Goal: Task Accomplishment & Management: Manage account settings

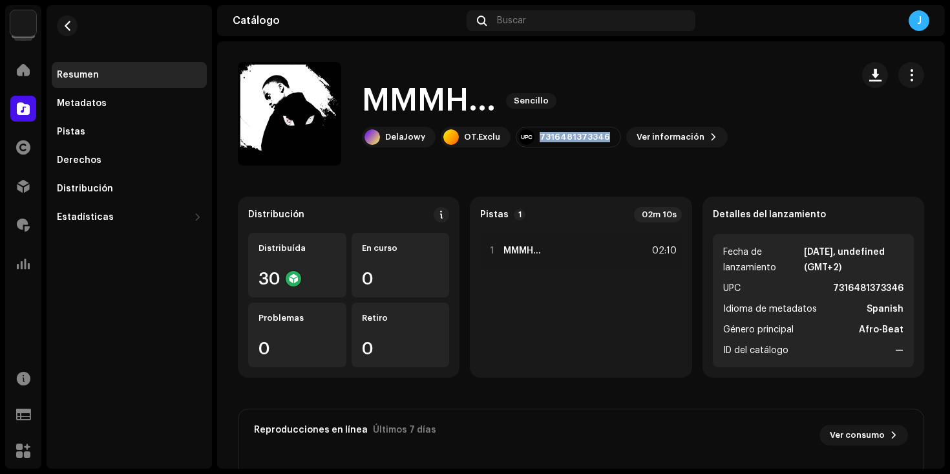
scroll to position [19, 0]
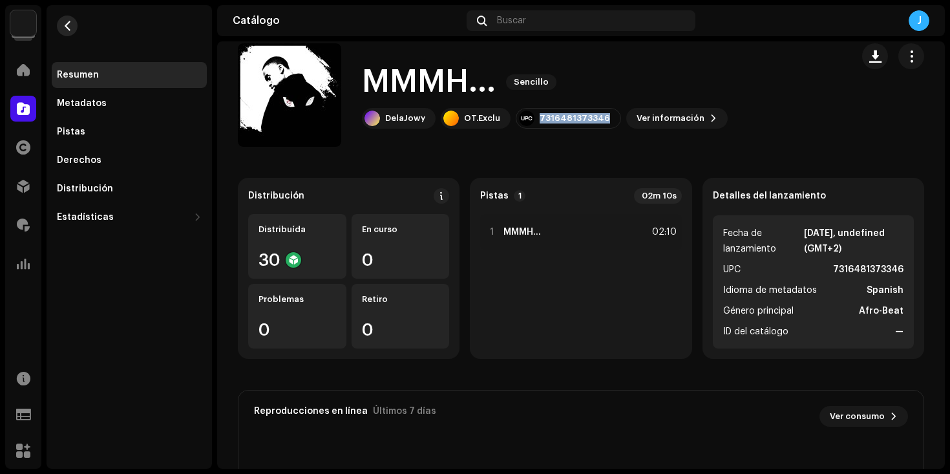
click at [59, 24] on button "button" at bounding box center [67, 26] width 21 height 21
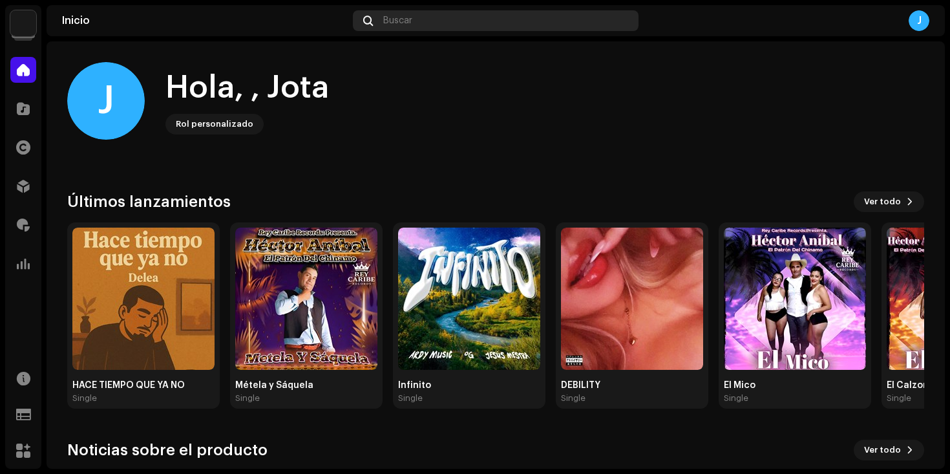
click at [417, 19] on div "Buscar" at bounding box center [496, 20] width 286 height 21
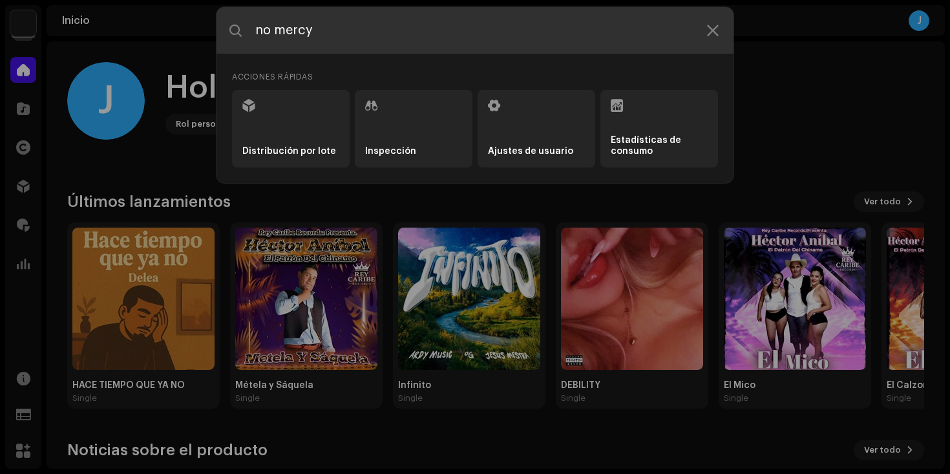
type input "no mercy"
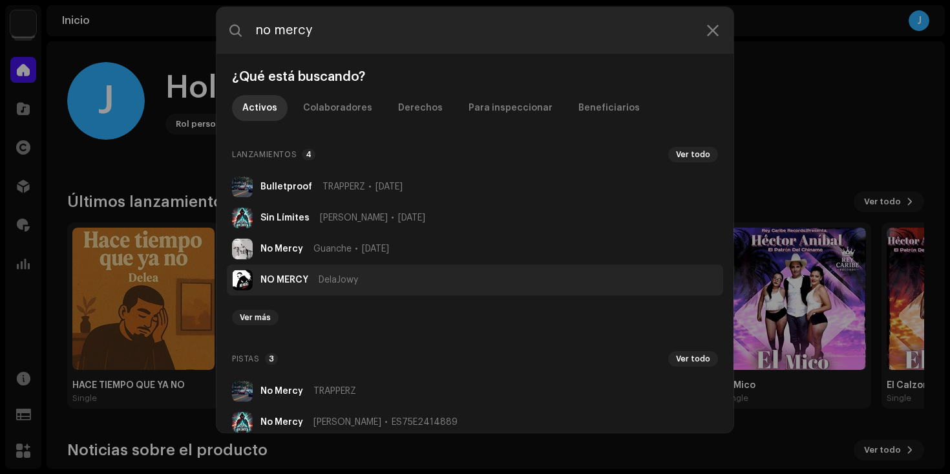
click at [385, 278] on li "NO MERCY DelaJowy" at bounding box center [475, 279] width 496 height 31
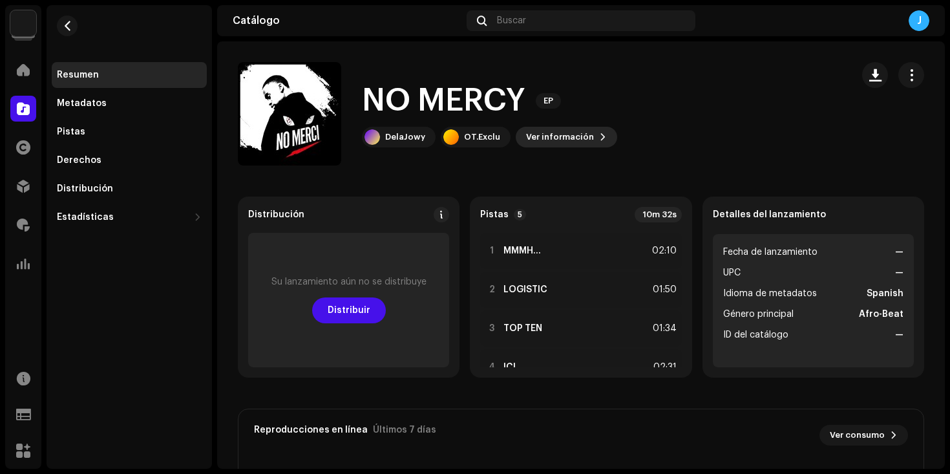
click at [551, 131] on span "Ver información" at bounding box center [560, 137] width 68 height 26
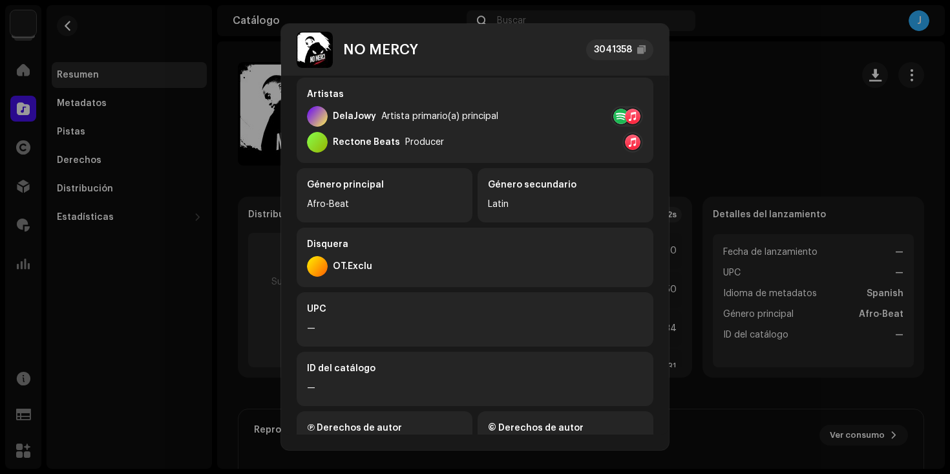
scroll to position [269, 0]
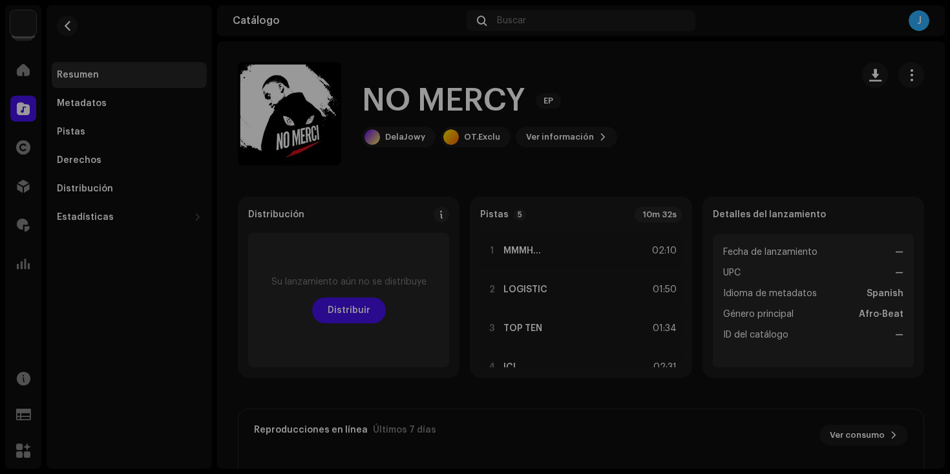
click at [706, 70] on div "NO MERCY 3041358 Metadatos Distribución Idioma de metadatos Spanish Título del …" at bounding box center [475, 237] width 950 height 474
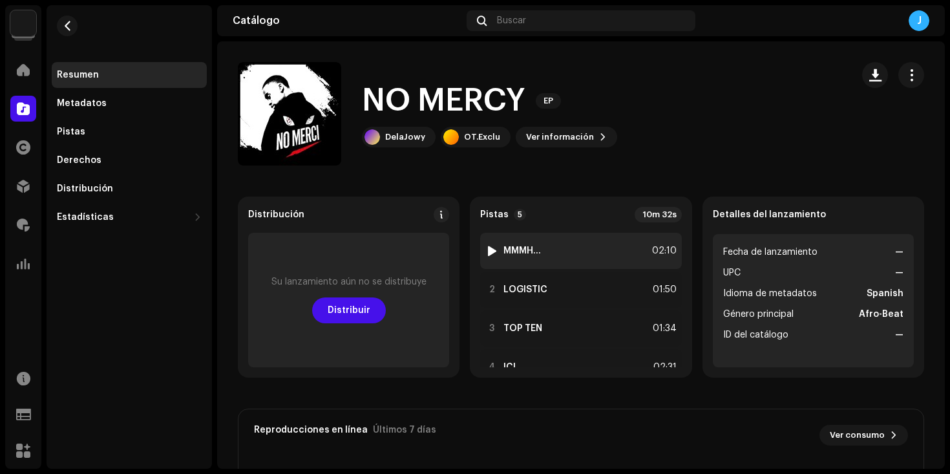
click at [564, 247] on div "1 MMMH... 02:10" at bounding box center [580, 251] width 201 height 36
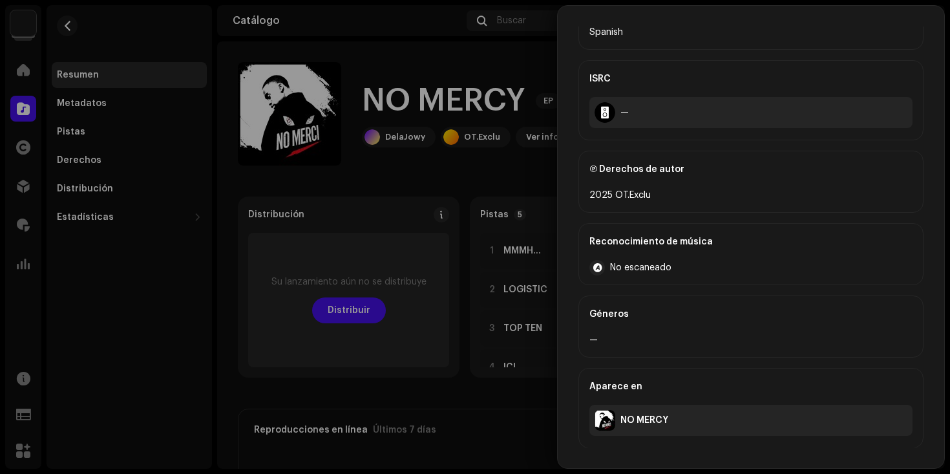
scroll to position [378, 0]
click at [513, 172] on div at bounding box center [475, 237] width 950 height 474
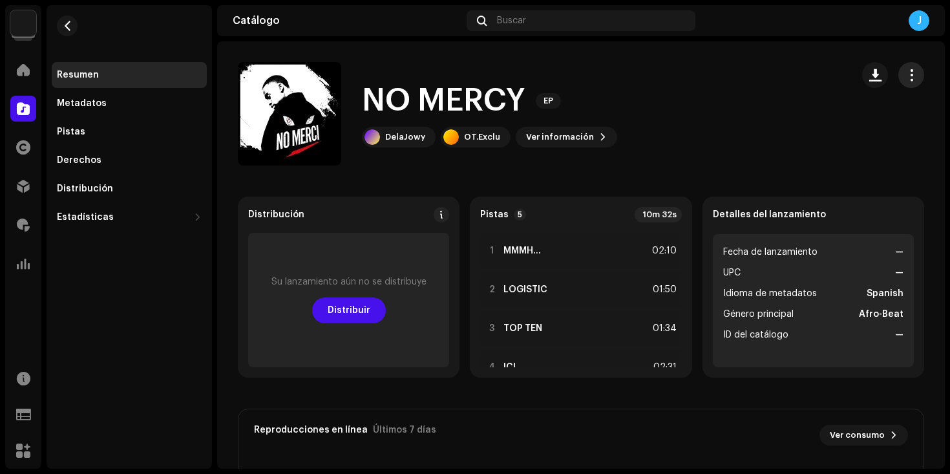
click at [905, 75] on span "button" at bounding box center [911, 75] width 12 height 10
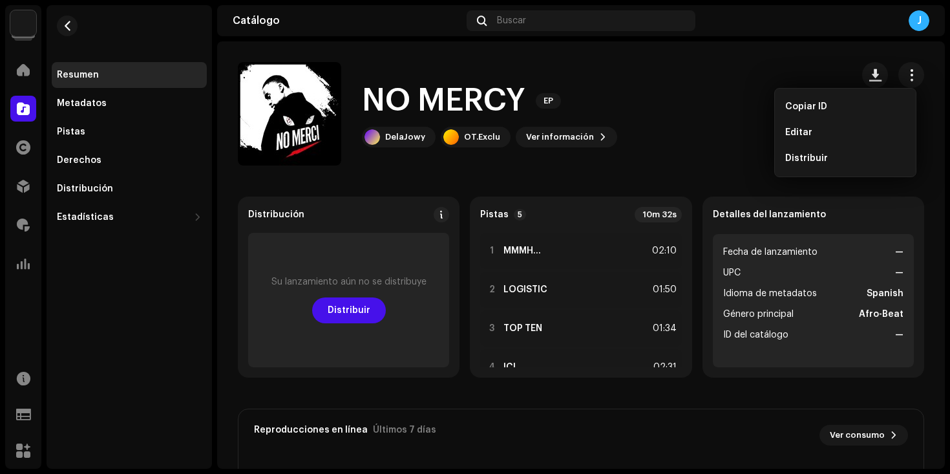
click at [820, 76] on div "NO MERCY EP DelaJowy OT.Exclu Ver información" at bounding box center [539, 113] width 603 height 103
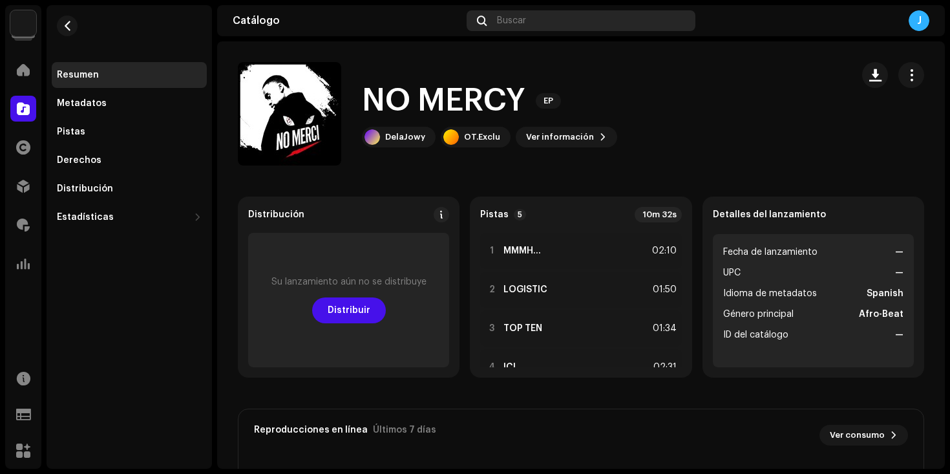
click at [523, 21] on span "Buscar" at bounding box center [511, 21] width 29 height 10
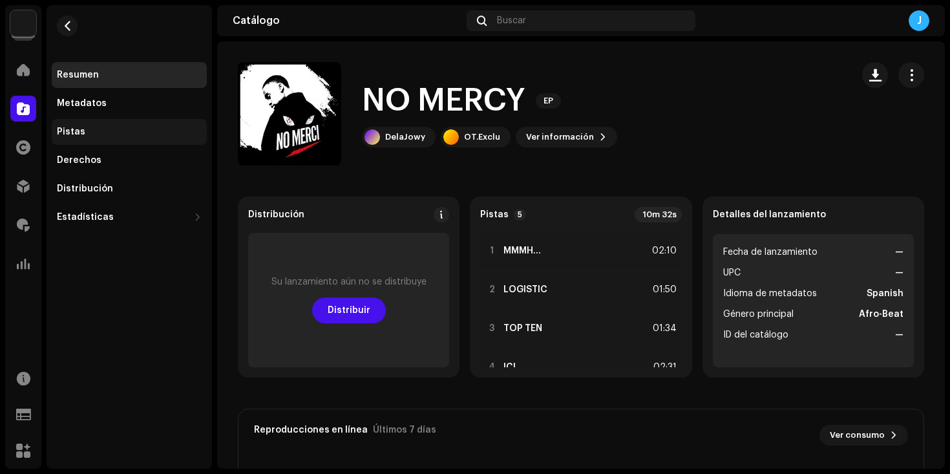
click at [118, 132] on div "Pistas" at bounding box center [129, 132] width 145 height 10
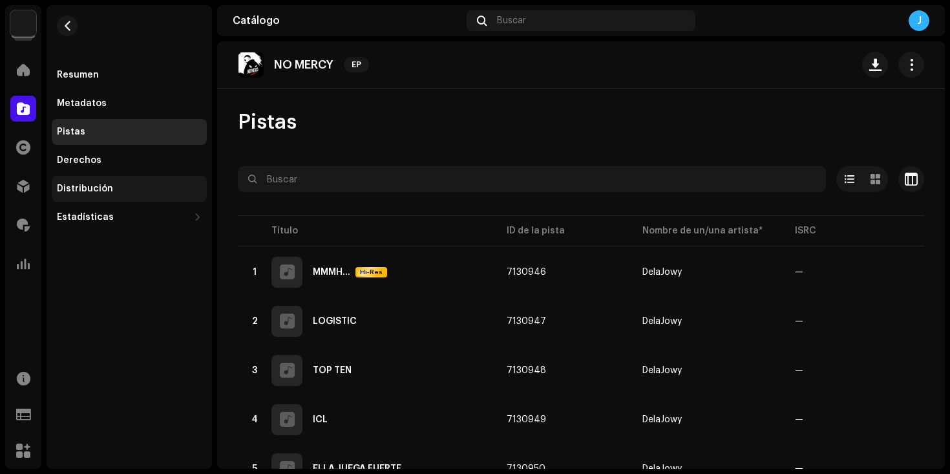
click at [119, 187] on div "Distribución" at bounding box center [129, 189] width 145 height 10
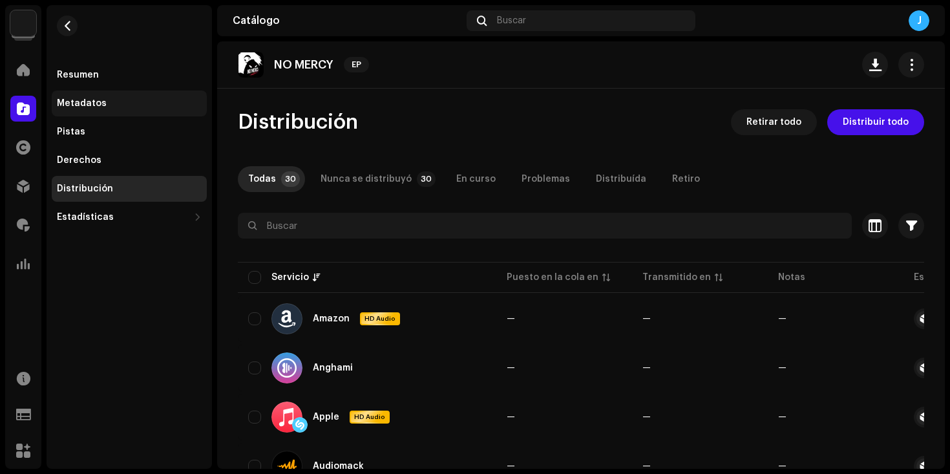
click at [87, 101] on div "Metadatos" at bounding box center [82, 103] width 50 height 10
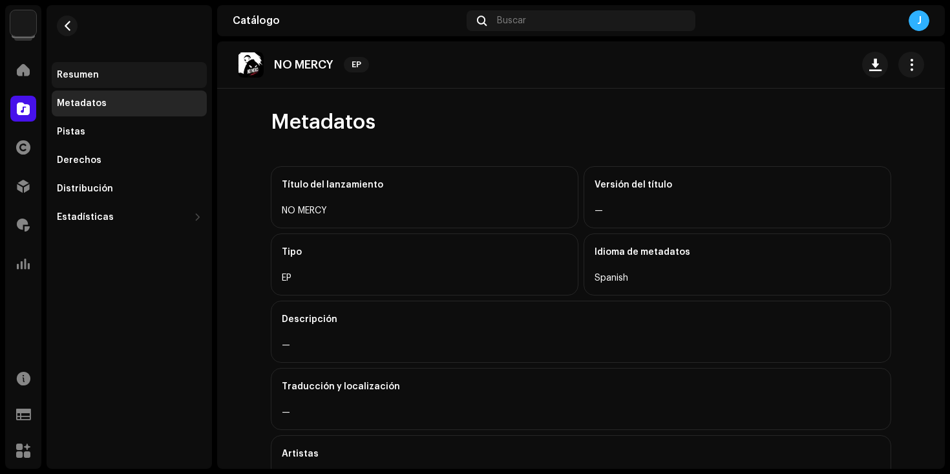
click at [101, 74] on div "Resumen" at bounding box center [129, 75] width 145 height 10
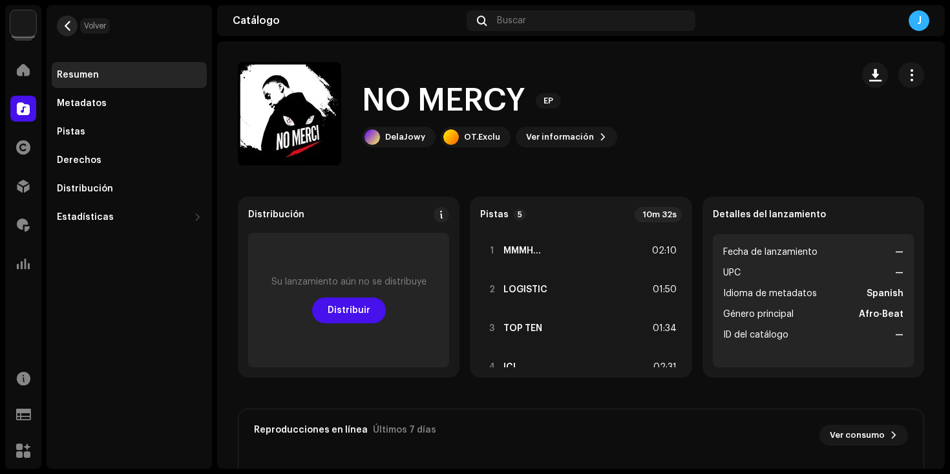
click at [71, 30] on span "button" at bounding box center [68, 26] width 10 height 10
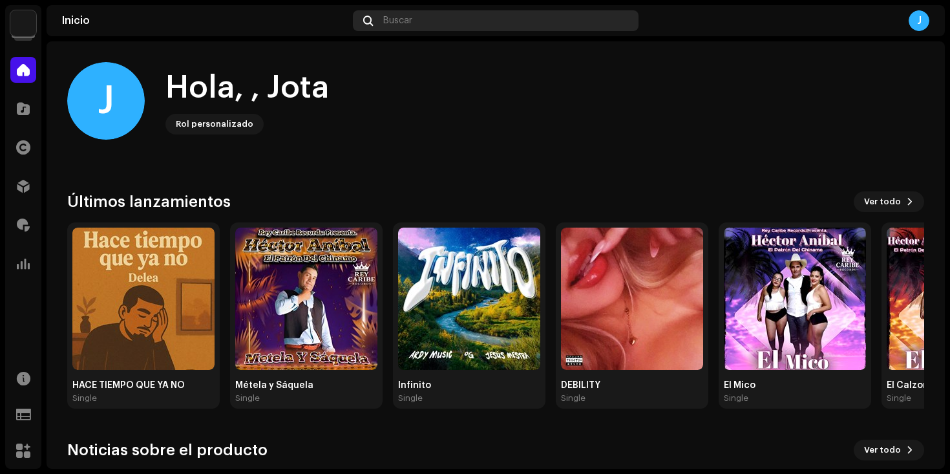
click at [443, 25] on div "Buscar" at bounding box center [496, 20] width 286 height 21
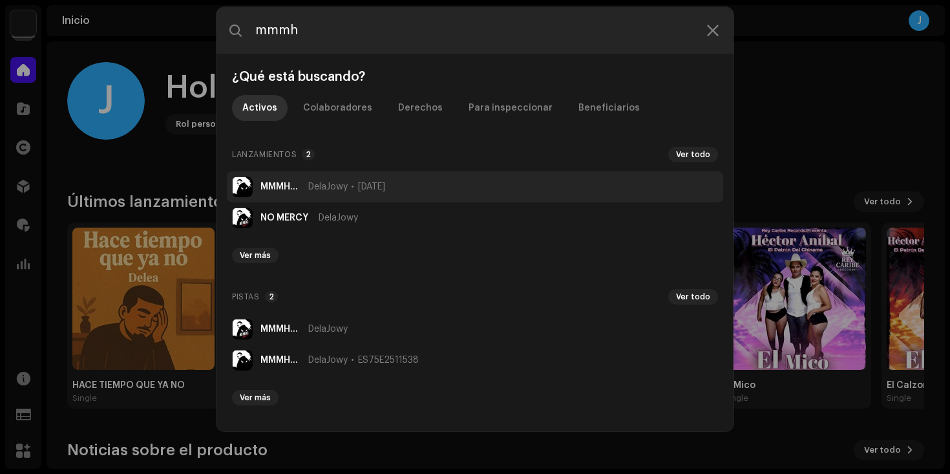
type input "mmmh"
click at [331, 182] on span "DelaJowy" at bounding box center [327, 187] width 39 height 10
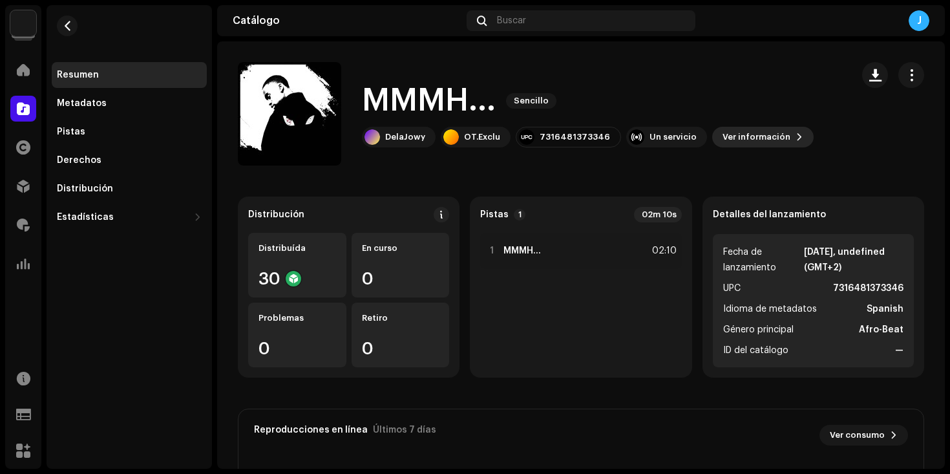
click at [770, 140] on span "Ver información" at bounding box center [756, 137] width 68 height 26
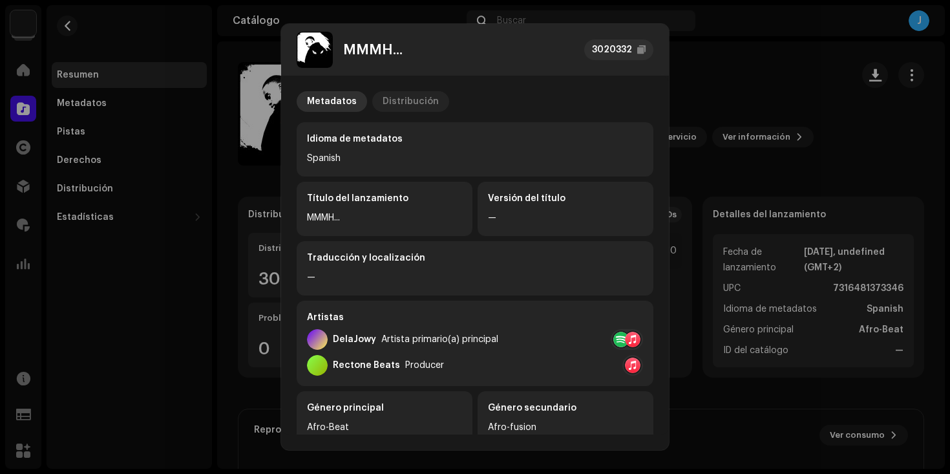
click at [407, 102] on div "Distribución" at bounding box center [411, 101] width 56 height 21
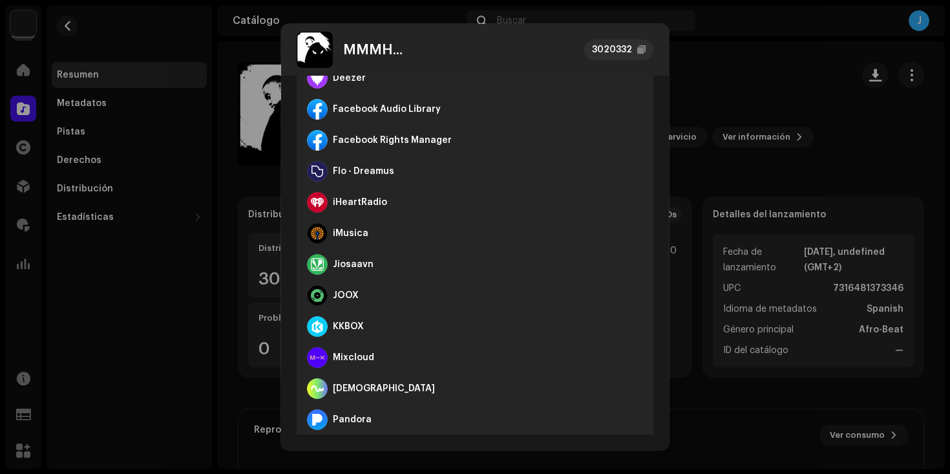
scroll to position [731, 0]
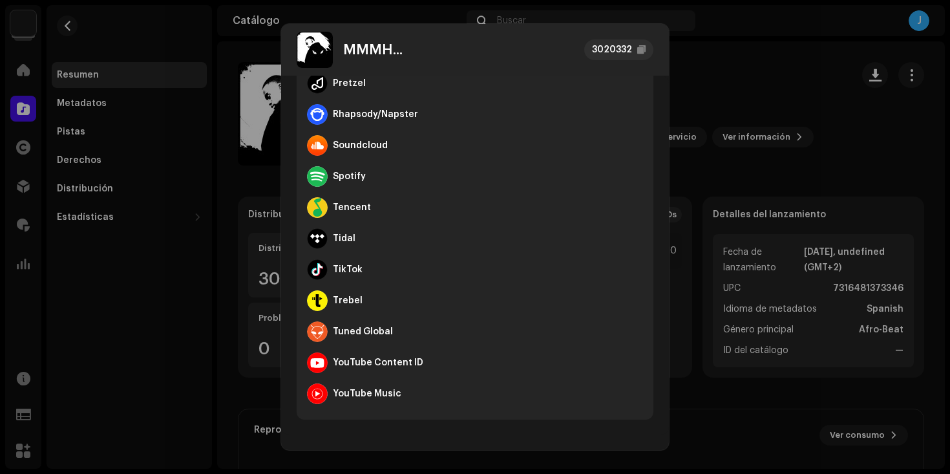
click at [729, 260] on div "MMMH... 3020332 Metadatos Distribución Fecha de lanzamiento [DATE], undefined (…" at bounding box center [475, 237] width 950 height 474
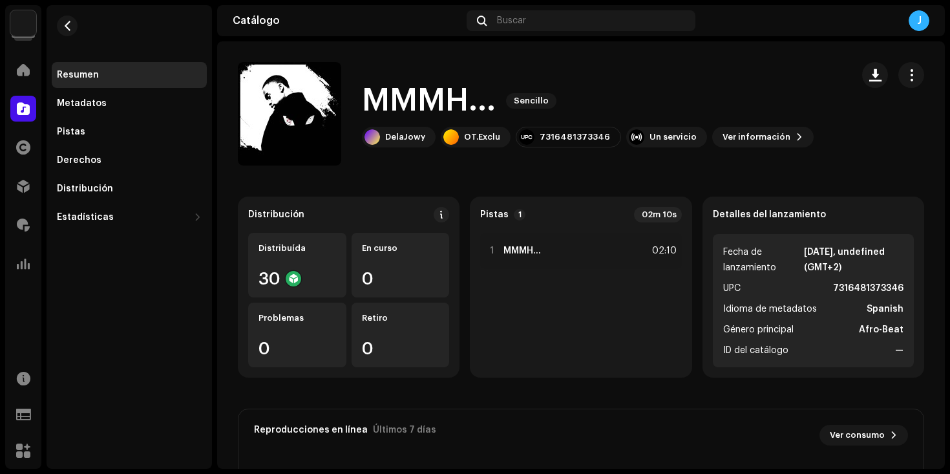
scroll to position [1, 0]
click at [607, 332] on div "1 MMMH... 02:10" at bounding box center [580, 300] width 201 height 134
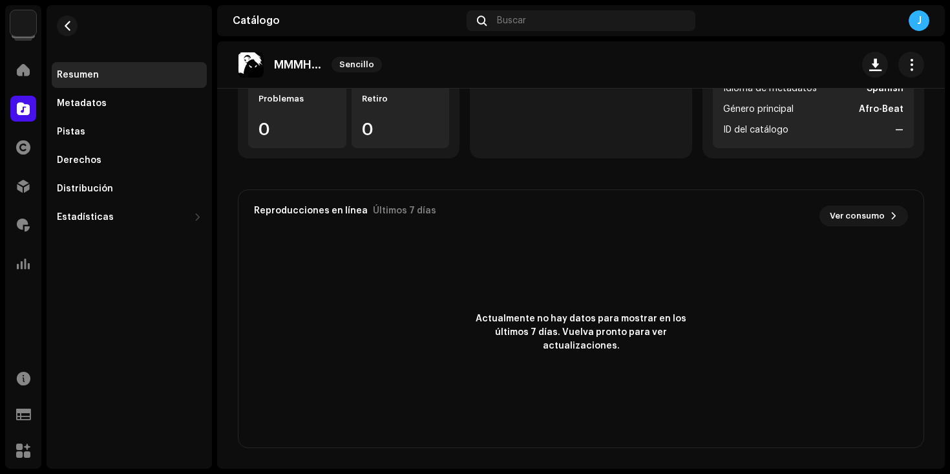
scroll to position [0, 0]
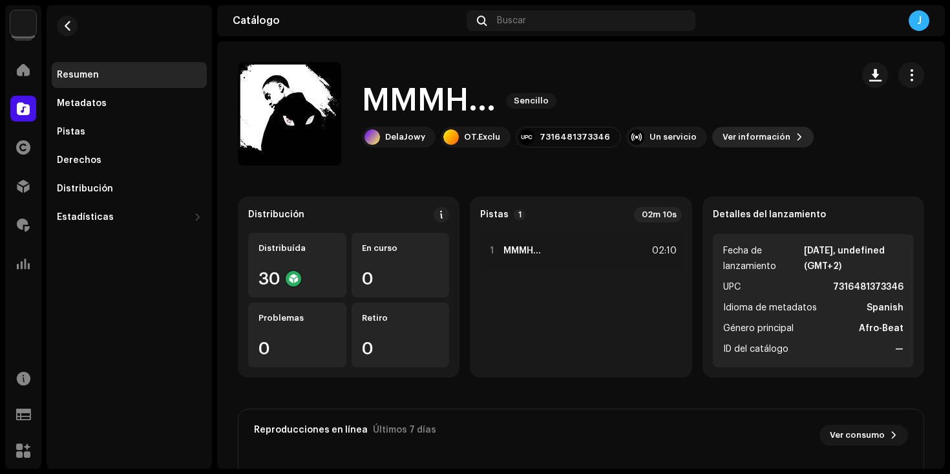
click at [733, 131] on span "Ver información" at bounding box center [756, 137] width 68 height 26
click at [905, 74] on span "button" at bounding box center [911, 75] width 12 height 10
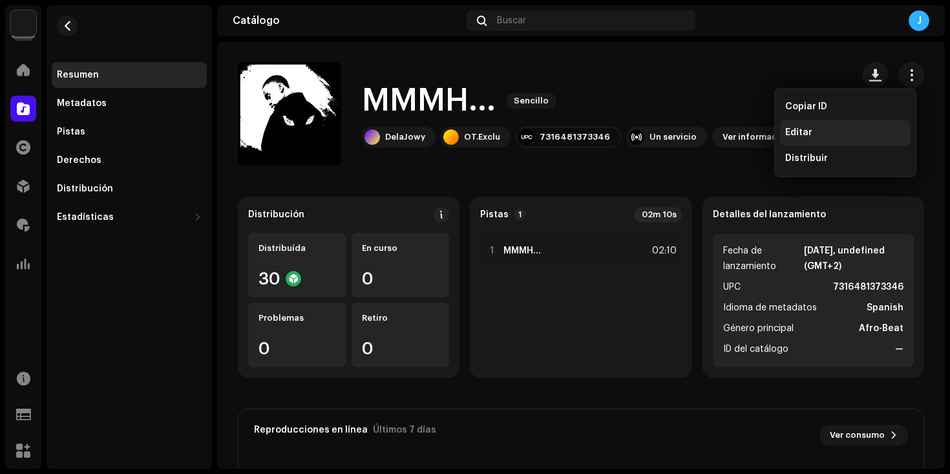
click at [806, 131] on span "Editar" at bounding box center [798, 132] width 27 height 10
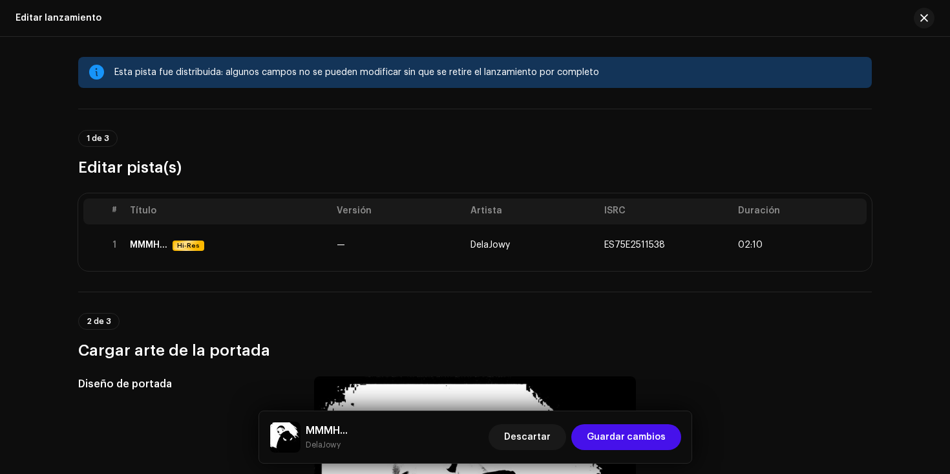
scroll to position [12, 0]
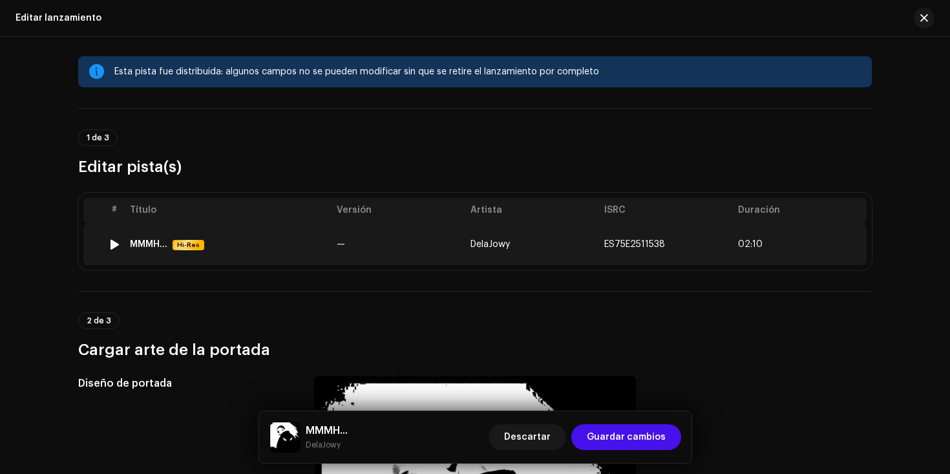
click at [605, 243] on span "ES75E2511538" at bounding box center [634, 244] width 61 height 9
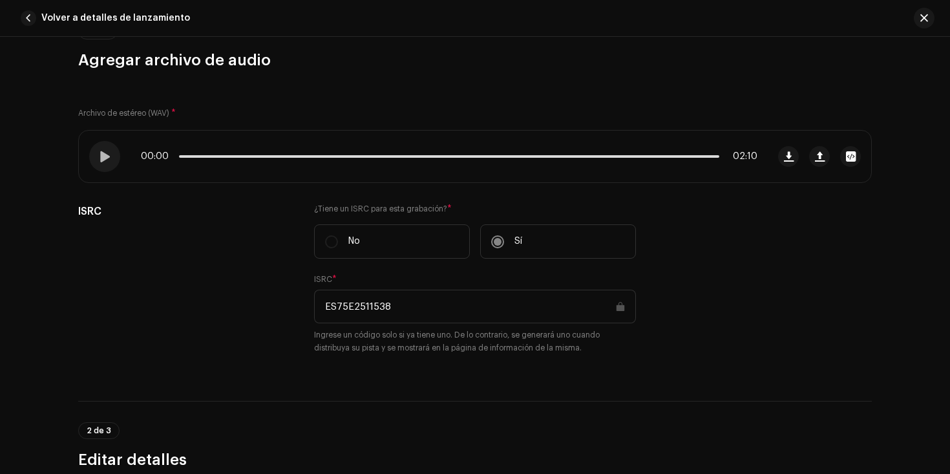
scroll to position [120, 0]
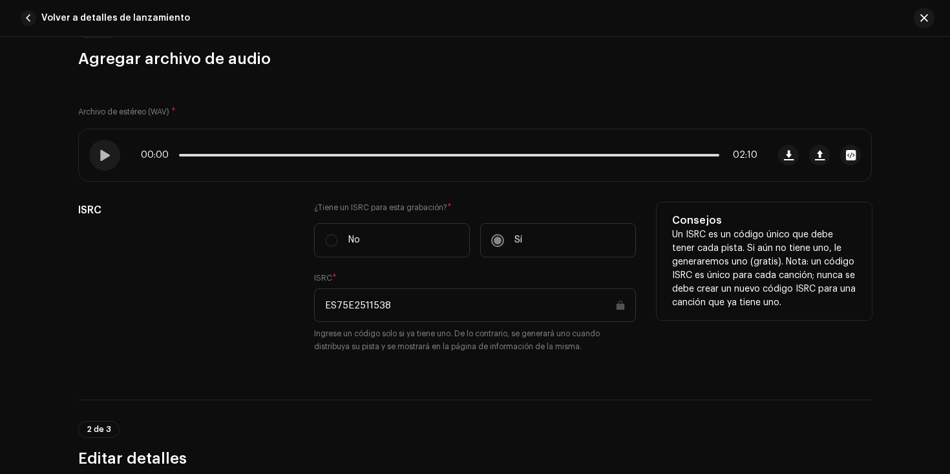
click at [399, 307] on input "ES75E2511538" at bounding box center [475, 305] width 322 height 34
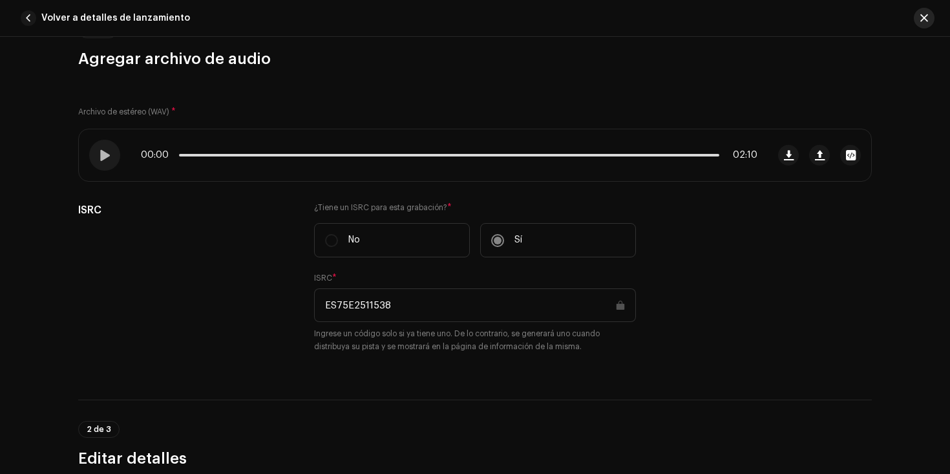
click at [923, 23] on span "button" at bounding box center [924, 18] width 8 height 10
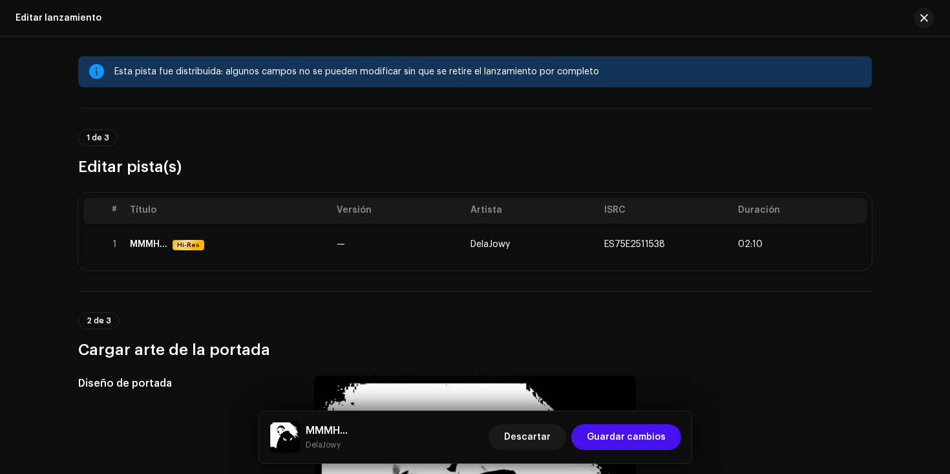
scroll to position [0, 0]
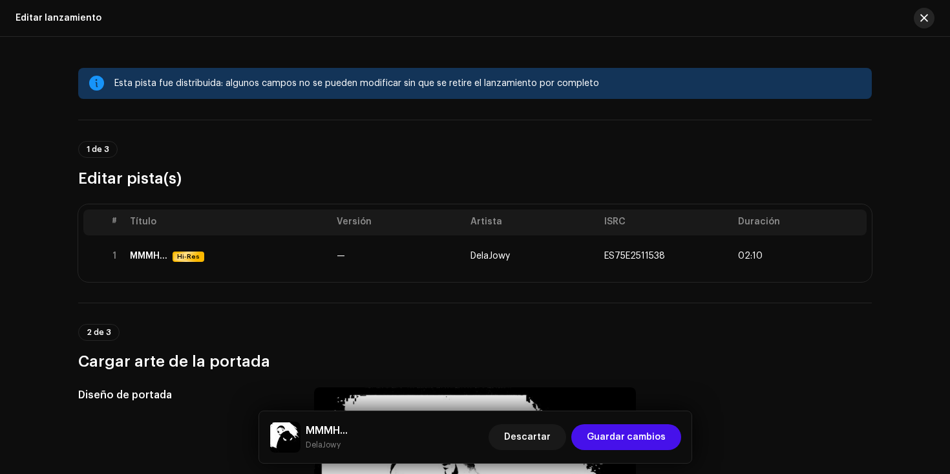
click at [930, 17] on button "button" at bounding box center [924, 18] width 21 height 21
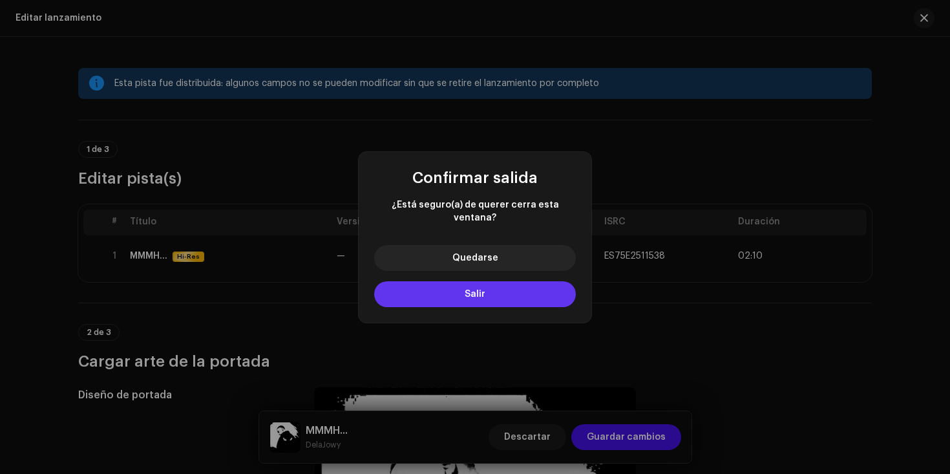
click at [477, 289] on span "Salir" at bounding box center [475, 293] width 21 height 9
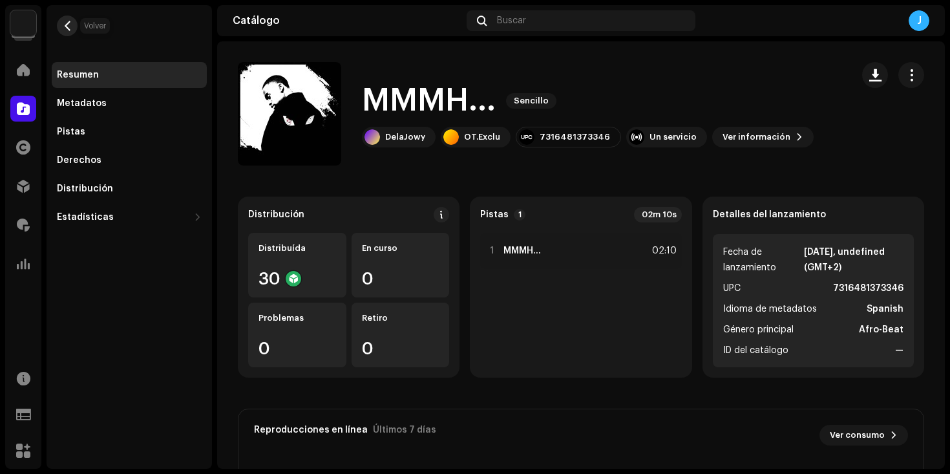
click at [66, 25] on span "button" at bounding box center [68, 26] width 10 height 10
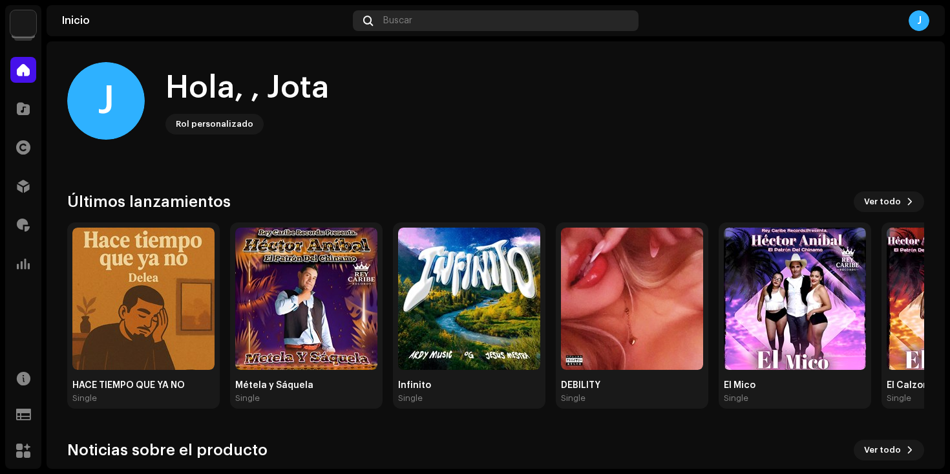
click at [419, 24] on div "Buscar" at bounding box center [496, 20] width 286 height 21
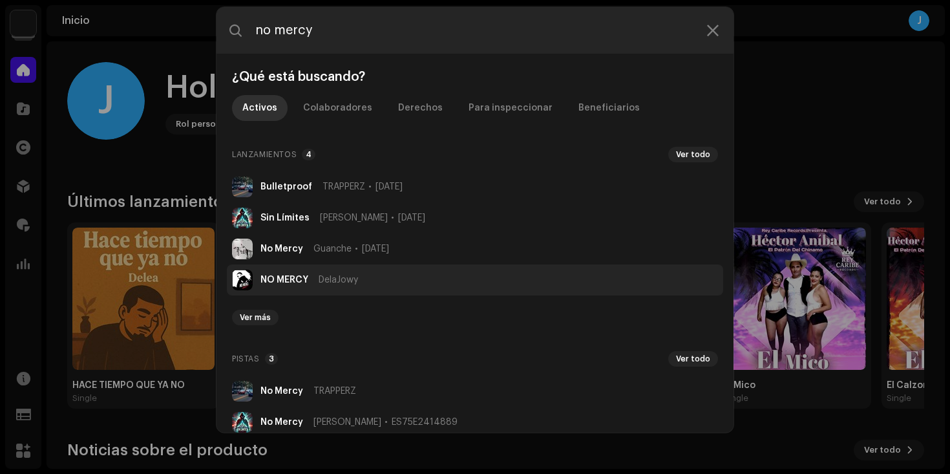
type input "no mercy"
click at [366, 281] on li "NO MERCY DelaJowy" at bounding box center [475, 279] width 496 height 31
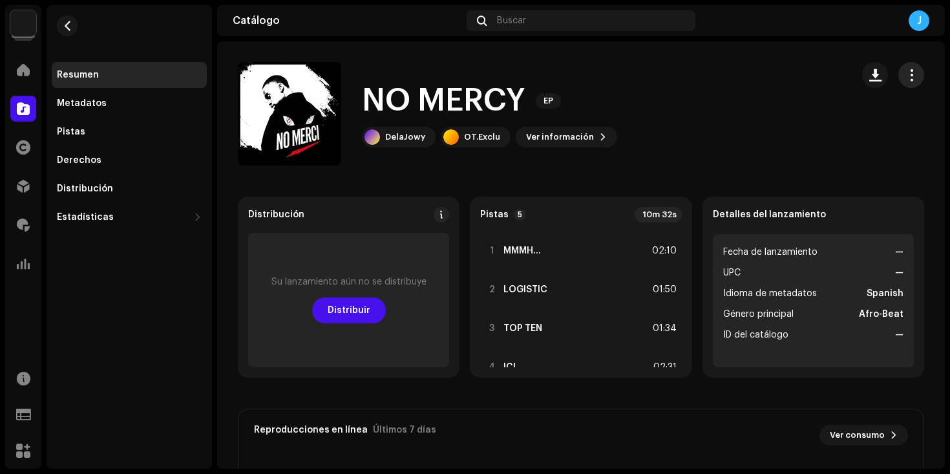
click at [905, 76] on span "button" at bounding box center [911, 75] width 12 height 10
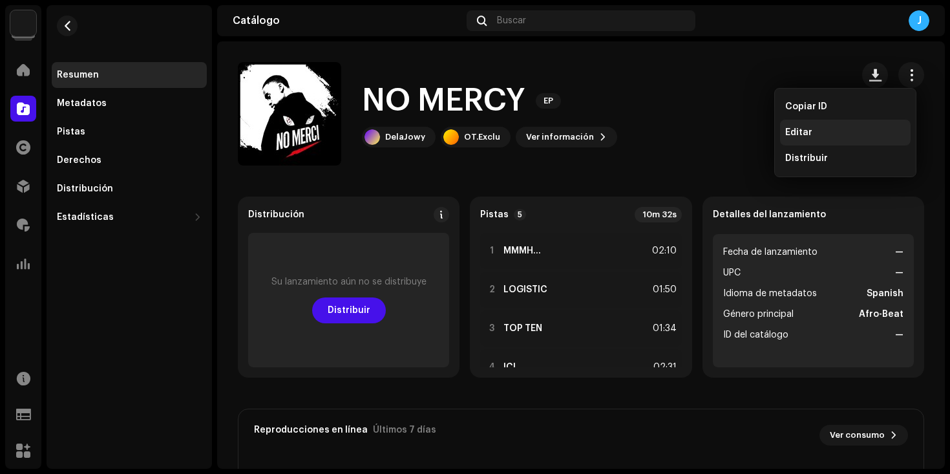
click at [817, 130] on div "Editar" at bounding box center [845, 132] width 120 height 10
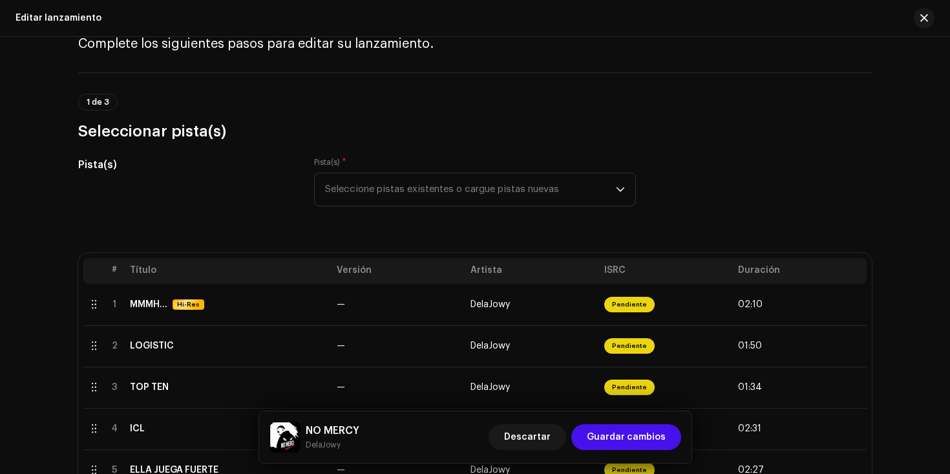
scroll to position [134, 0]
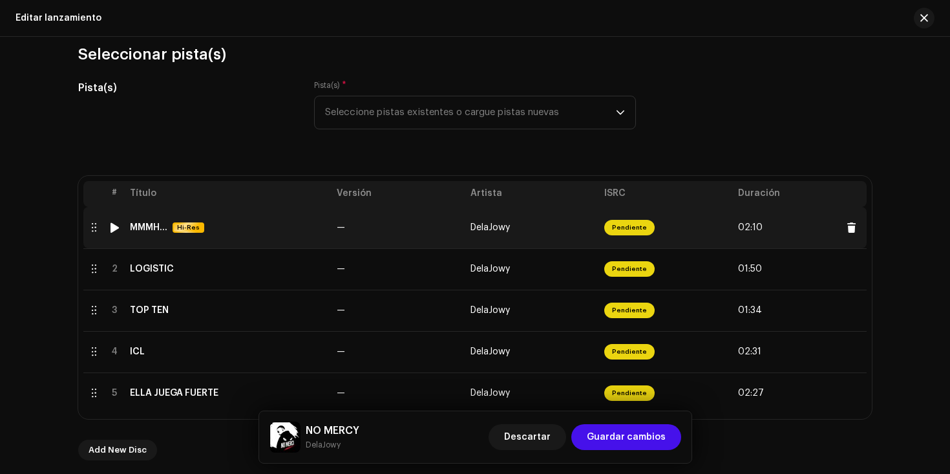
click at [406, 233] on td "—" at bounding box center [398, 227] width 134 height 41
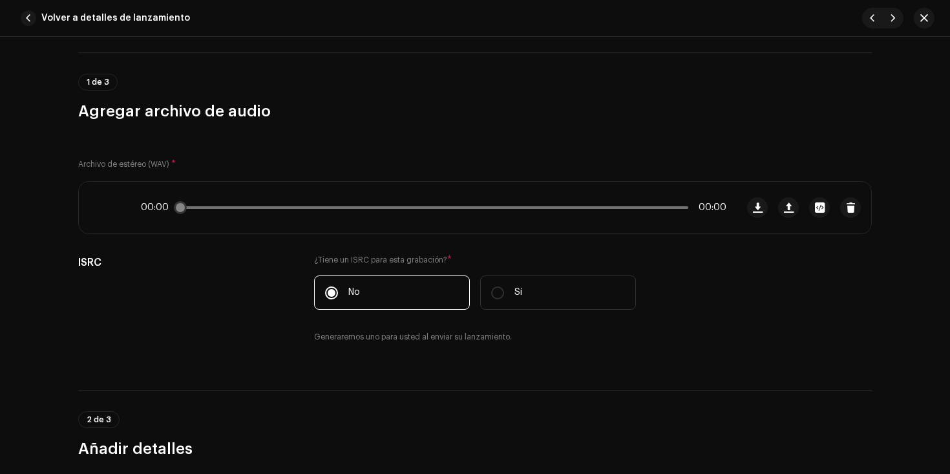
scroll to position [83, 0]
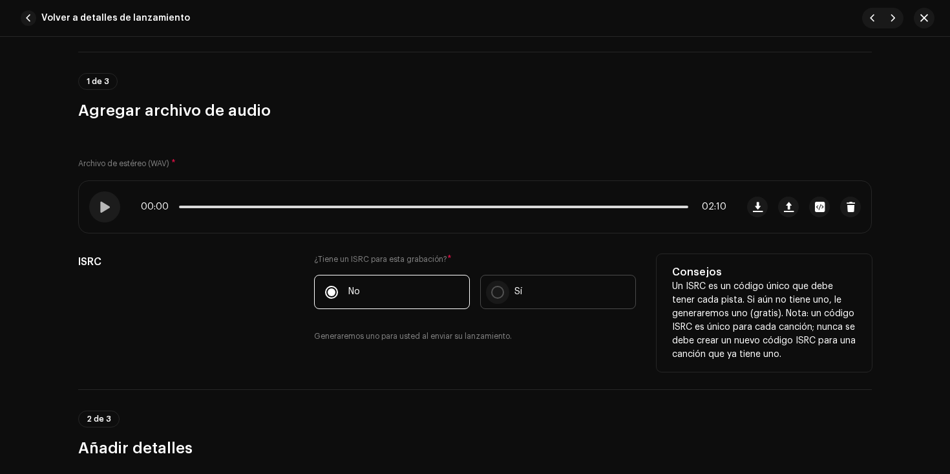
click at [499, 290] on input "Sí" at bounding box center [497, 292] width 13 height 13
radio input "true"
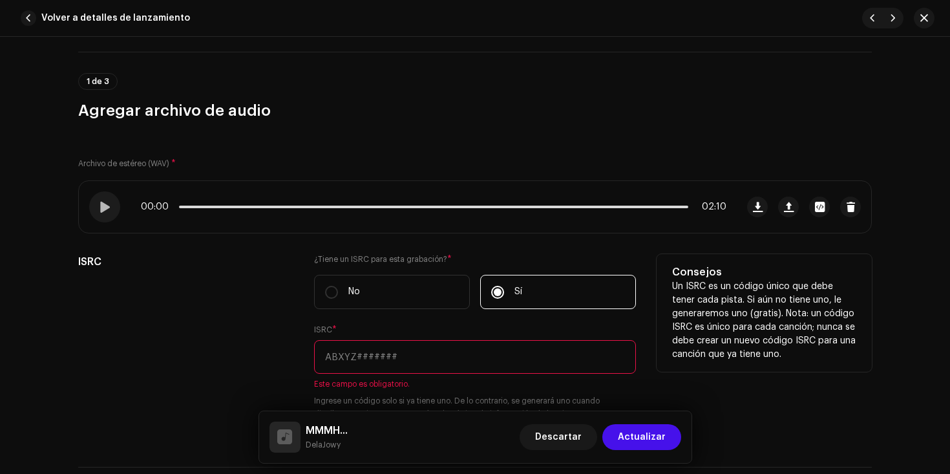
click at [378, 368] on input "text" at bounding box center [475, 357] width 322 height 34
paste input "ES75E2511538"
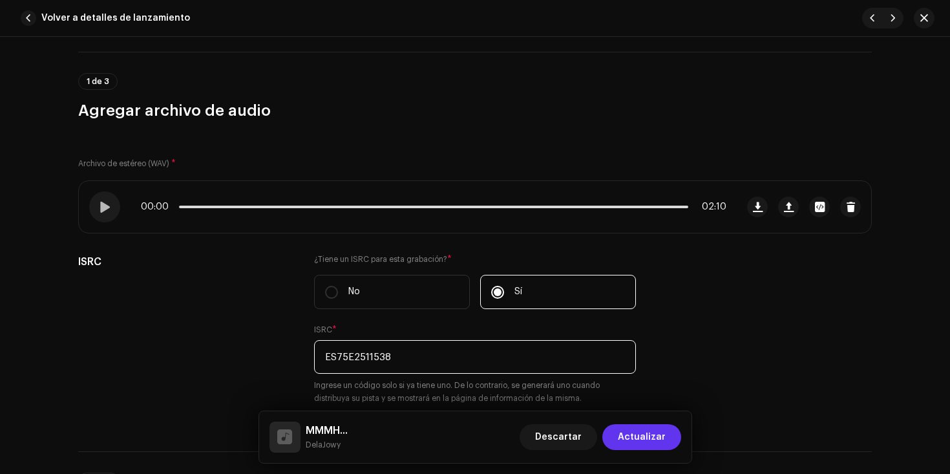
type input "ES75E2511538"
click at [642, 436] on span "Actualizar" at bounding box center [642, 437] width 48 height 26
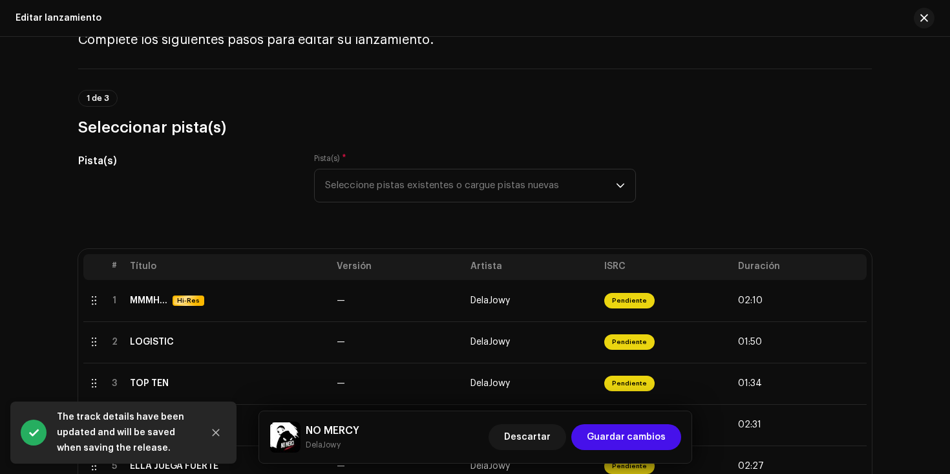
scroll to position [0, 0]
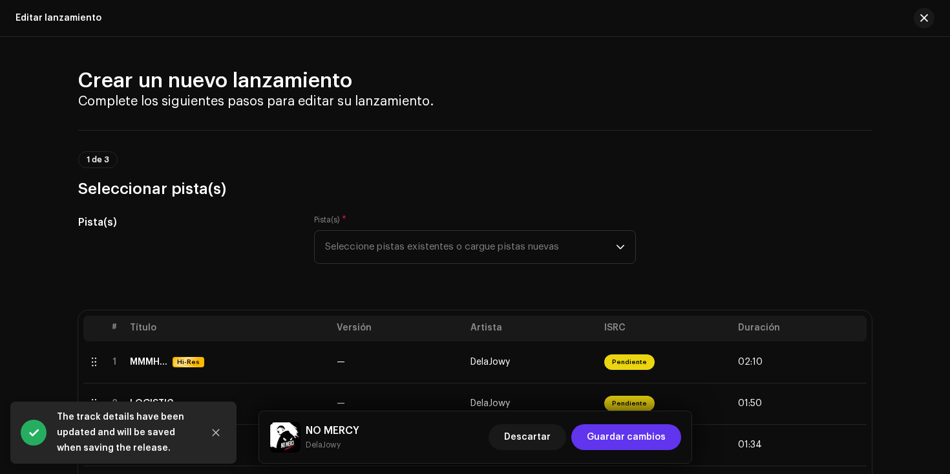
click at [642, 437] on span "Guardar cambios" at bounding box center [626, 437] width 79 height 26
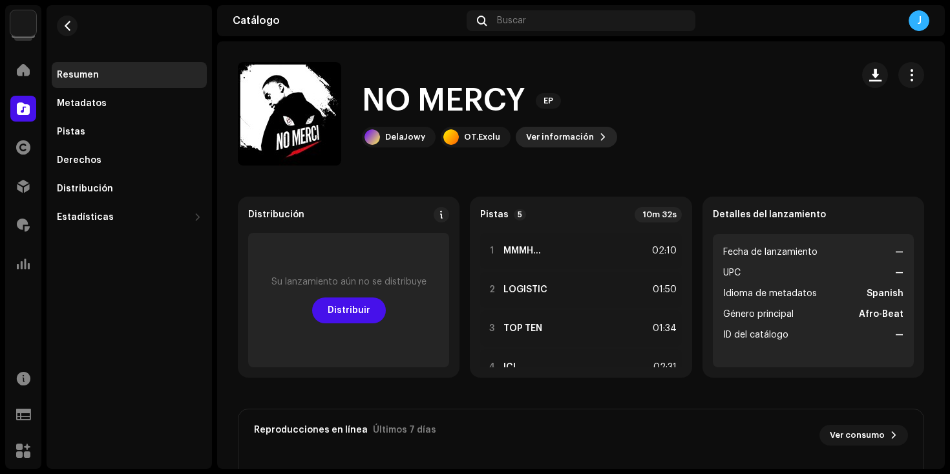
click at [550, 134] on span "Ver información" at bounding box center [560, 137] width 68 height 26
click at [903, 83] on button "button" at bounding box center [911, 75] width 26 height 26
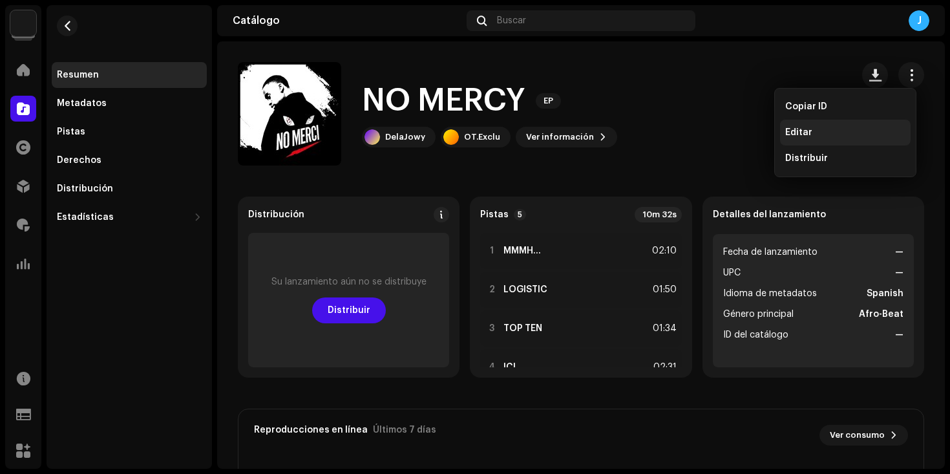
click at [807, 132] on span "Editar" at bounding box center [798, 132] width 27 height 10
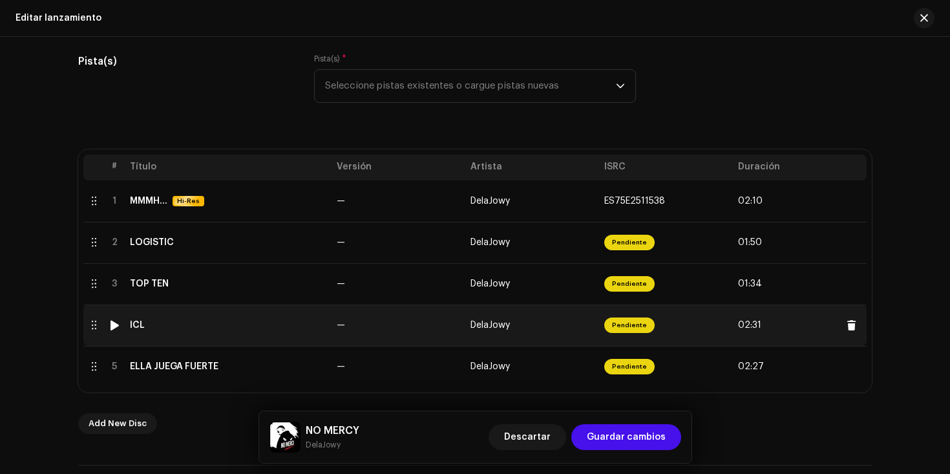
scroll to position [155, 0]
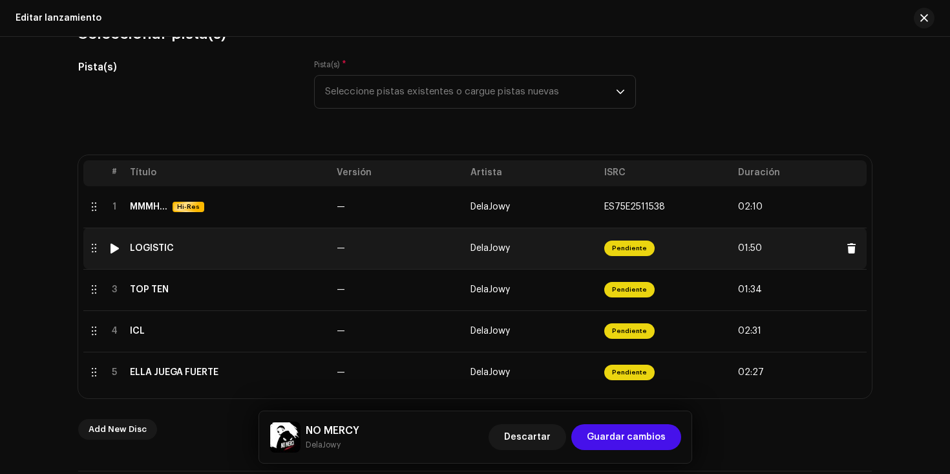
click at [380, 248] on td "—" at bounding box center [398, 247] width 134 height 41
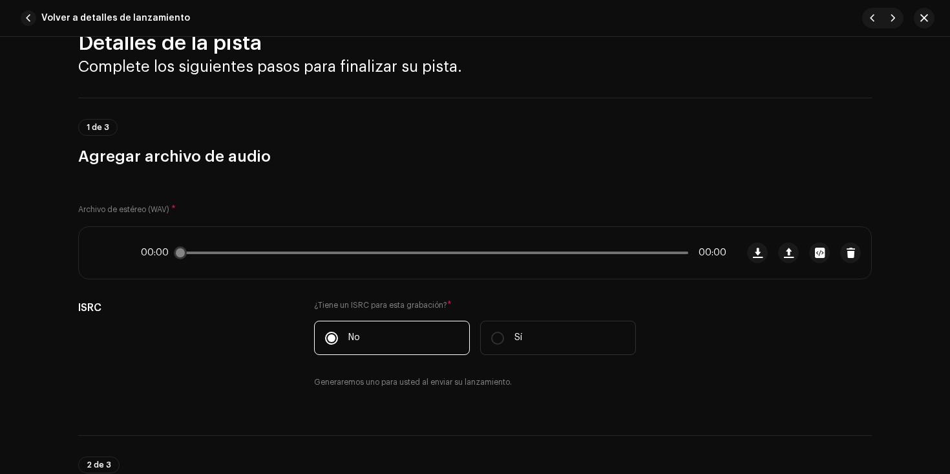
scroll to position [0, 0]
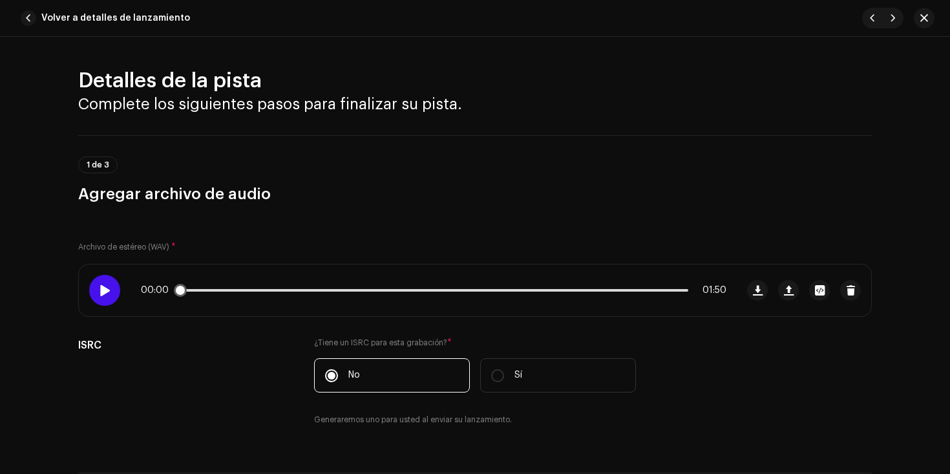
click at [100, 291] on span at bounding box center [104, 290] width 11 height 10
click at [281, 287] on div "00:18 01:50" at bounding box center [433, 290] width 585 height 10
click at [287, 290] on p-slider at bounding box center [433, 290] width 509 height 3
click at [326, 289] on p-slider at bounding box center [433, 290] width 509 height 3
click at [104, 287] on span at bounding box center [104, 290] width 11 height 10
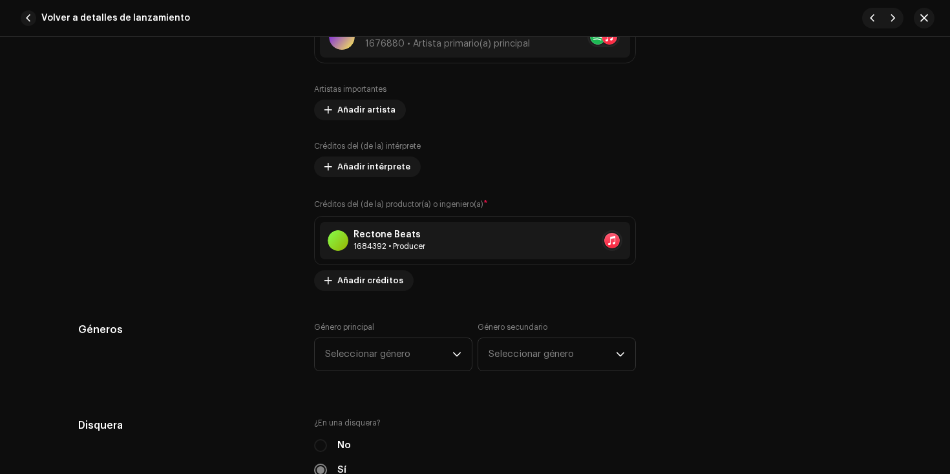
scroll to position [982, 0]
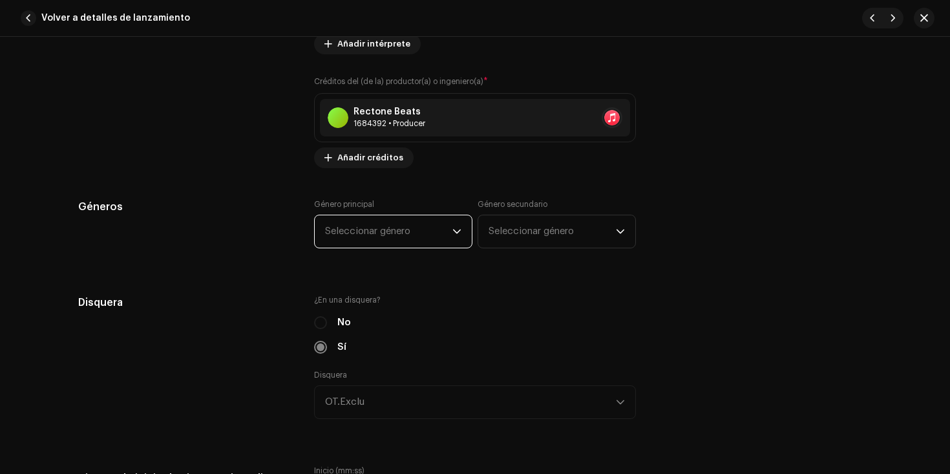
click at [401, 228] on span "Seleccionar género" at bounding box center [388, 231] width 127 height 32
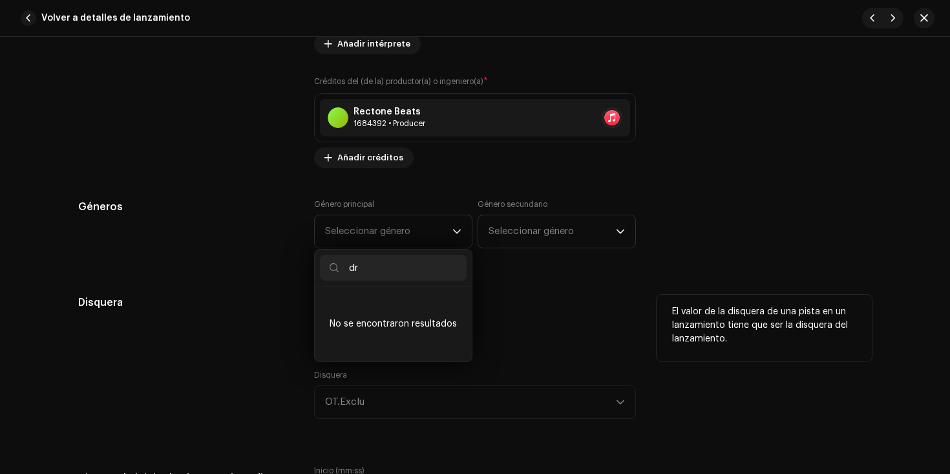
type input "d"
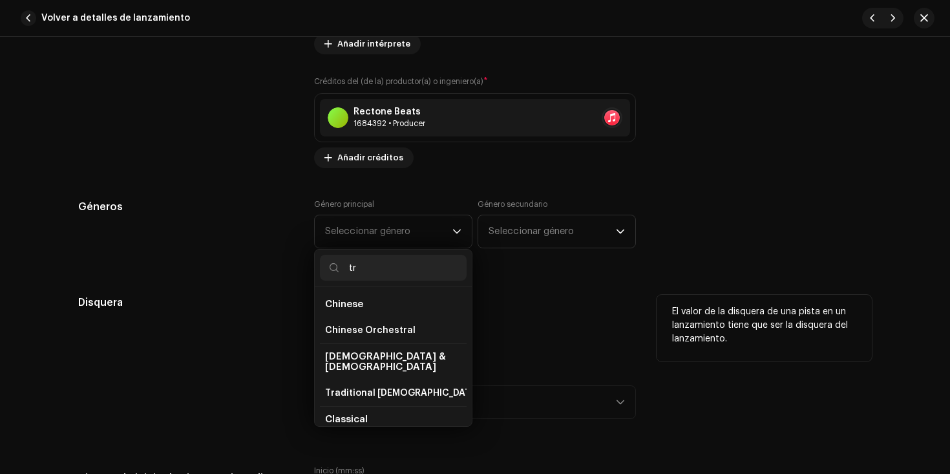
type input "t"
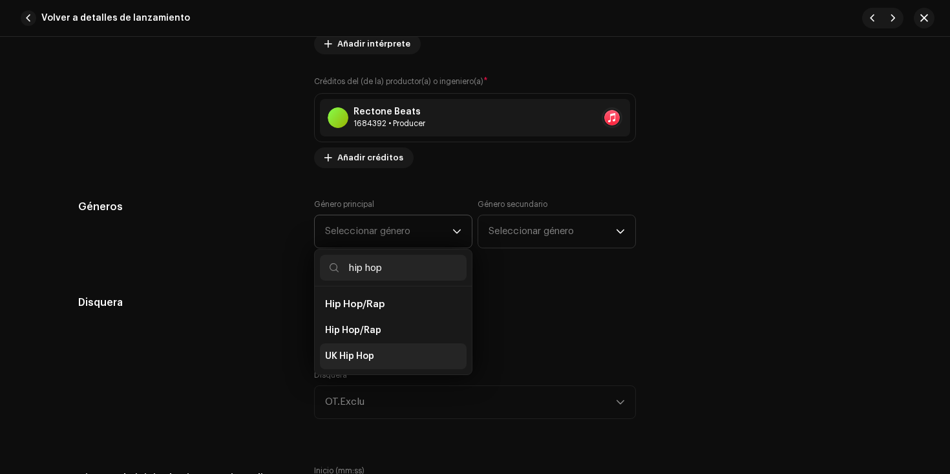
type input "hip hop"
click at [370, 359] on span "UK Hip Hop" at bounding box center [349, 356] width 49 height 13
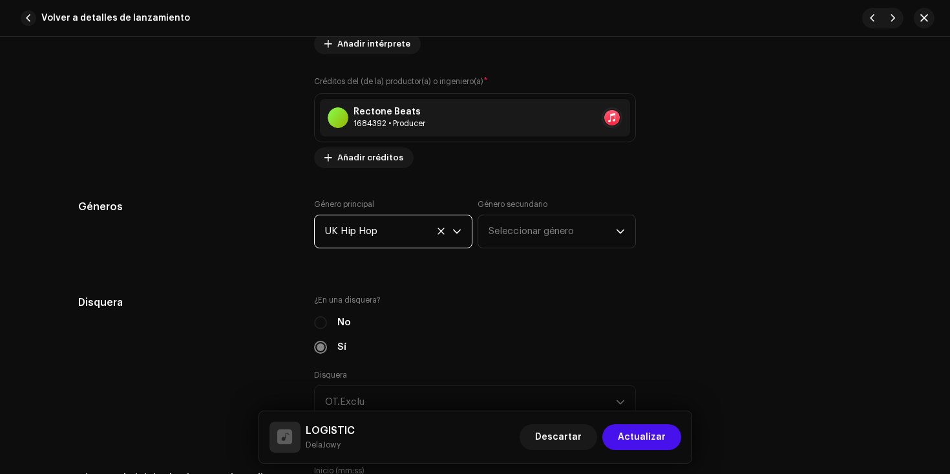
click at [394, 264] on div "Género principal UK Hip Hop Género secundario Seleccionar género" at bounding box center [475, 231] width 322 height 65
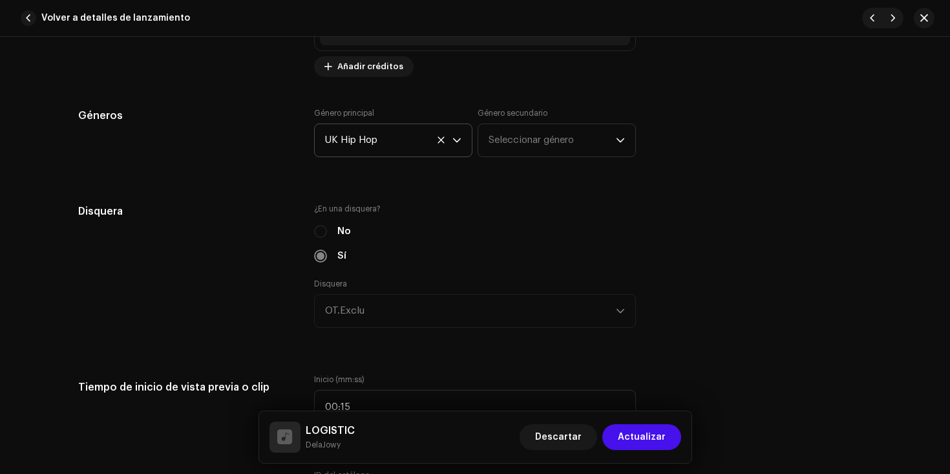
scroll to position [1091, 0]
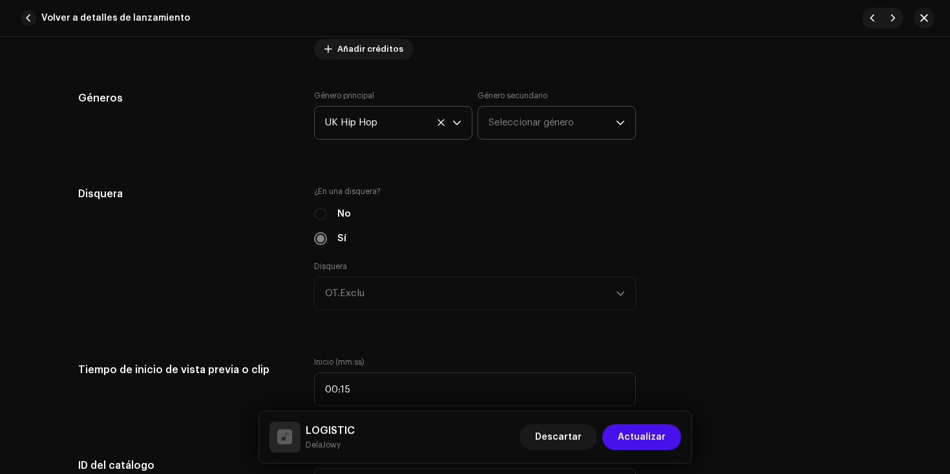
click at [515, 127] on span "Seleccionar género" at bounding box center [551, 123] width 127 height 32
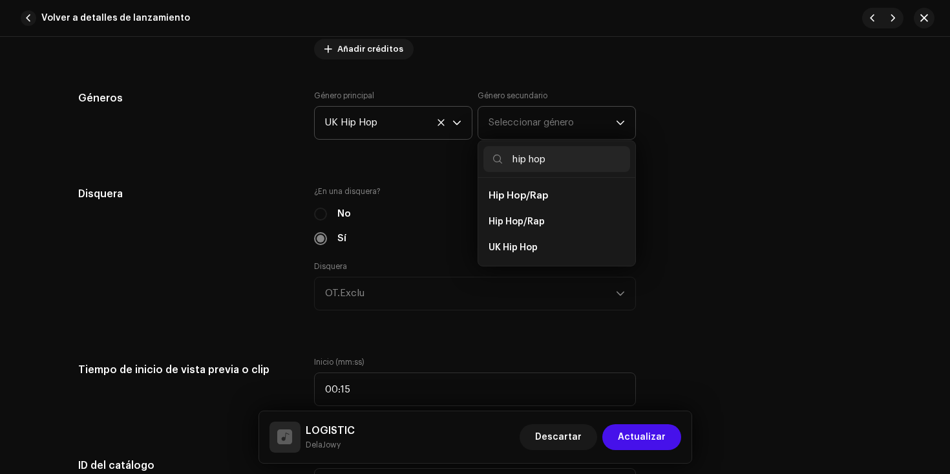
type input "hip hop"
click at [534, 199] on span "Hip Hop/Rap" at bounding box center [517, 196] width 59 height 10
click at [529, 218] on span "Hip Hop/Rap" at bounding box center [516, 221] width 56 height 13
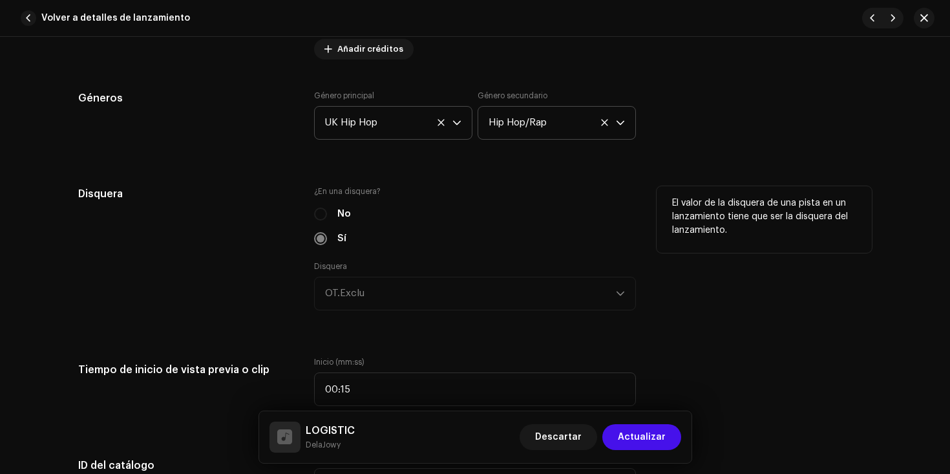
click at [696, 319] on div "El valor de la disquera de una pista en un lanzamiento tiene que ser la disquer…" at bounding box center [763, 256] width 215 height 140
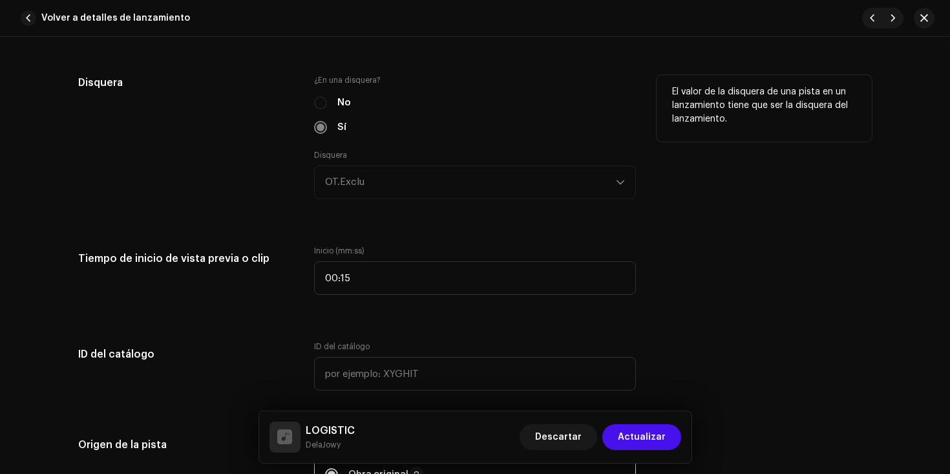
scroll to position [1278, 0]
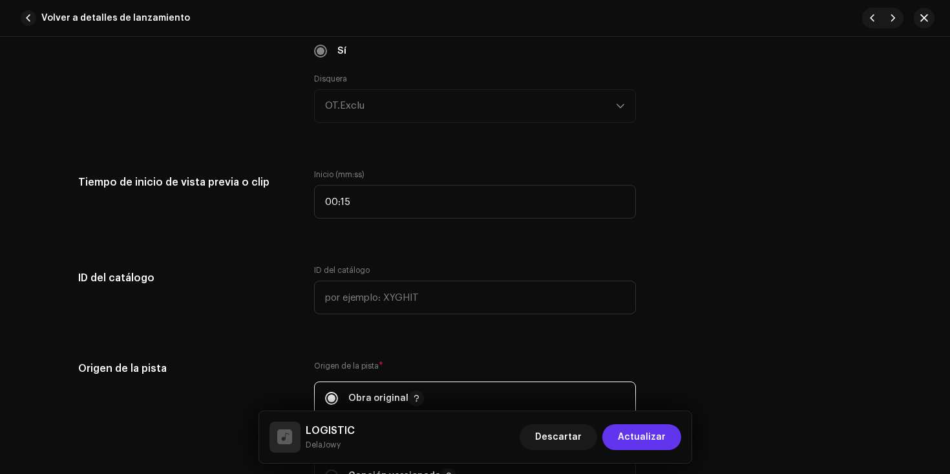
click at [645, 437] on span "Actualizar" at bounding box center [642, 437] width 48 height 26
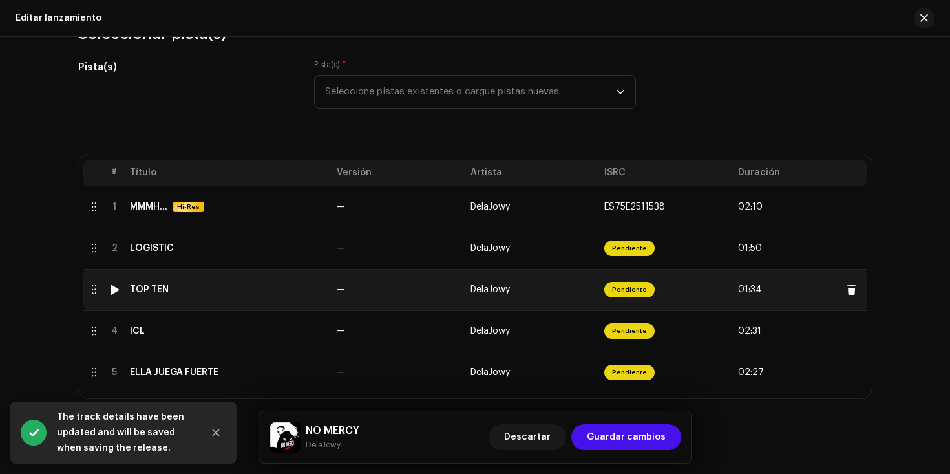
click at [392, 293] on td "—" at bounding box center [398, 289] width 134 height 41
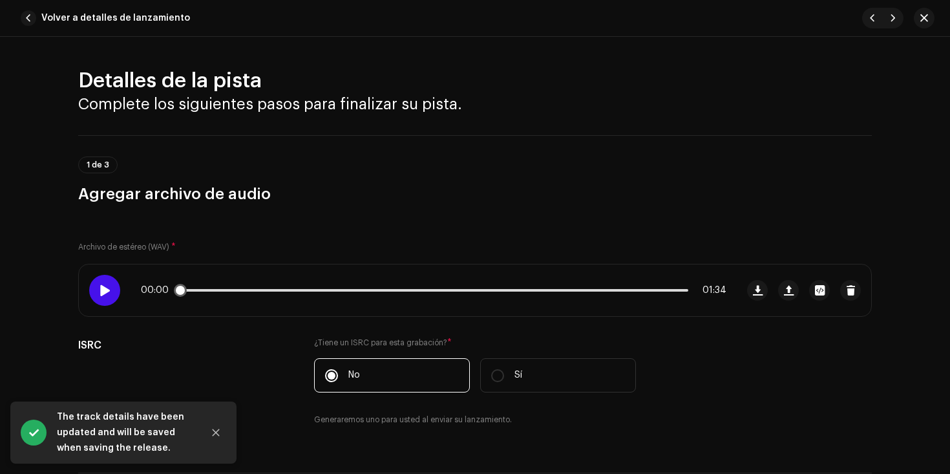
click at [99, 287] on span at bounding box center [104, 290] width 11 height 10
click at [209, 291] on p-slider at bounding box center [433, 290] width 509 height 3
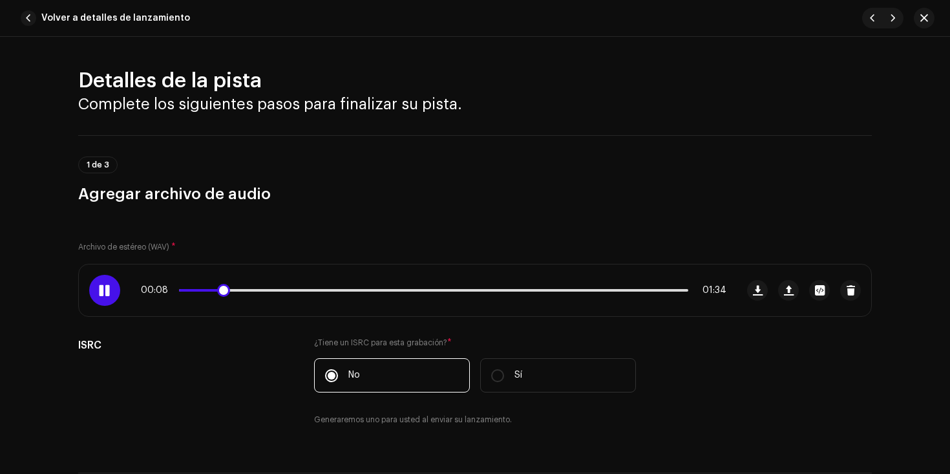
click at [262, 291] on div "00:08 01:34" at bounding box center [433, 290] width 585 height 10
click at [264, 290] on p-slider at bounding box center [433, 290] width 509 height 3
click at [103, 290] on span at bounding box center [104, 290] width 11 height 10
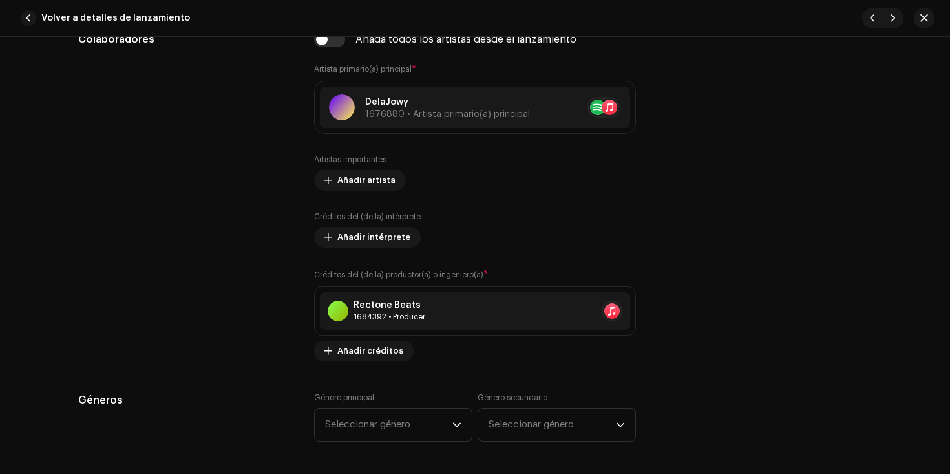
scroll to position [936, 0]
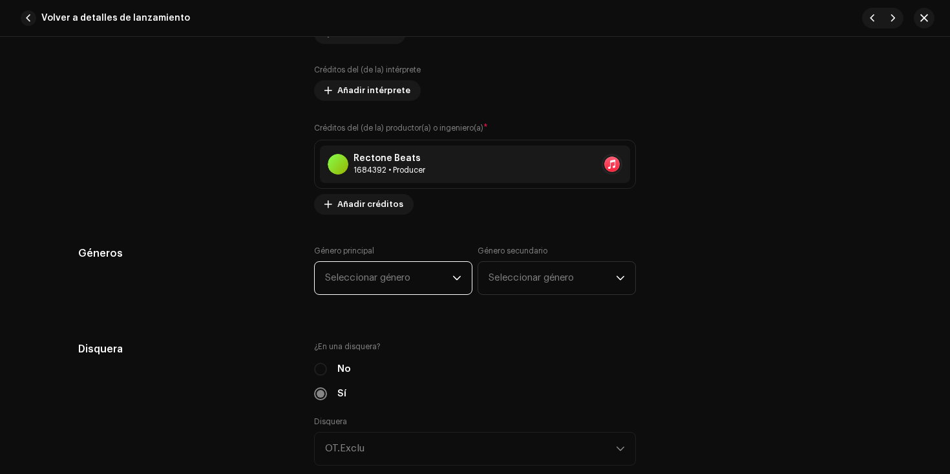
click at [413, 282] on span "Seleccionar género" at bounding box center [388, 278] width 127 height 32
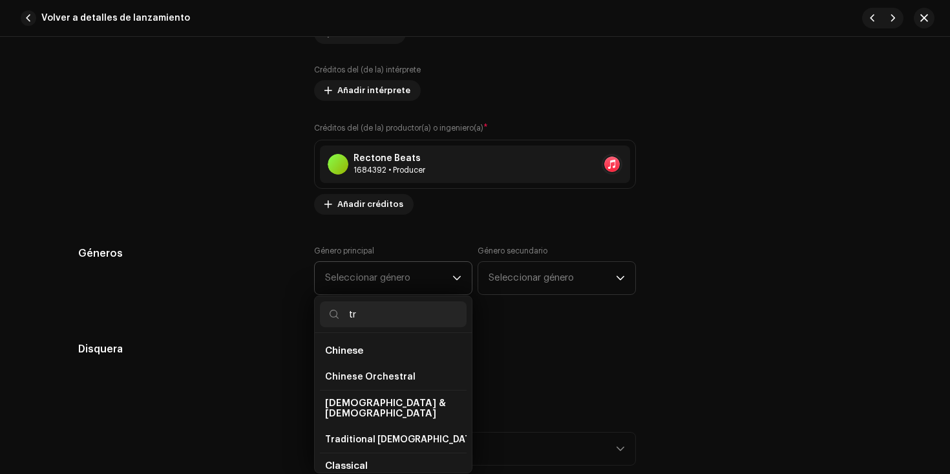
type input "t"
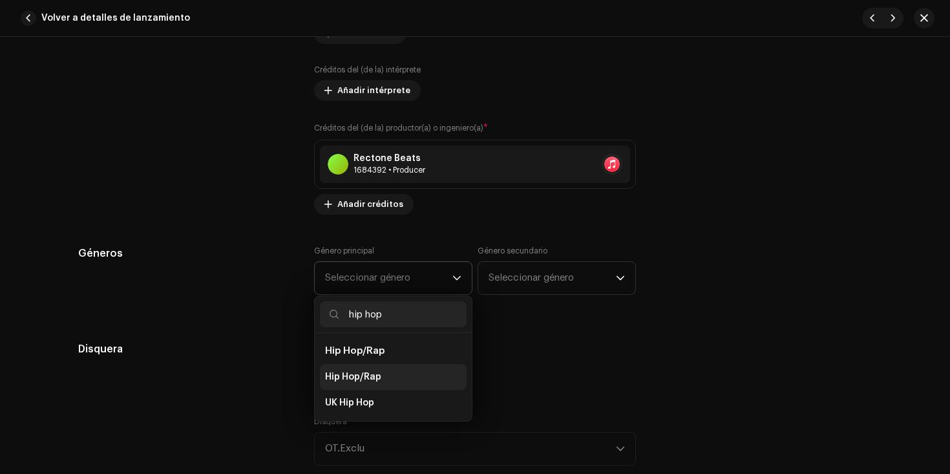
type input "hip hop"
click at [383, 379] on li "Hip Hop/Rap" at bounding box center [393, 377] width 147 height 26
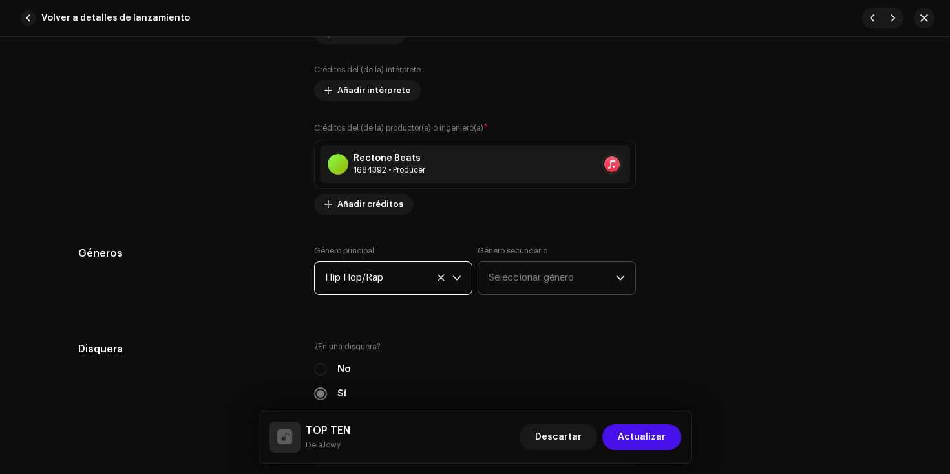
click at [518, 277] on span "Seleccionar género" at bounding box center [551, 278] width 127 height 32
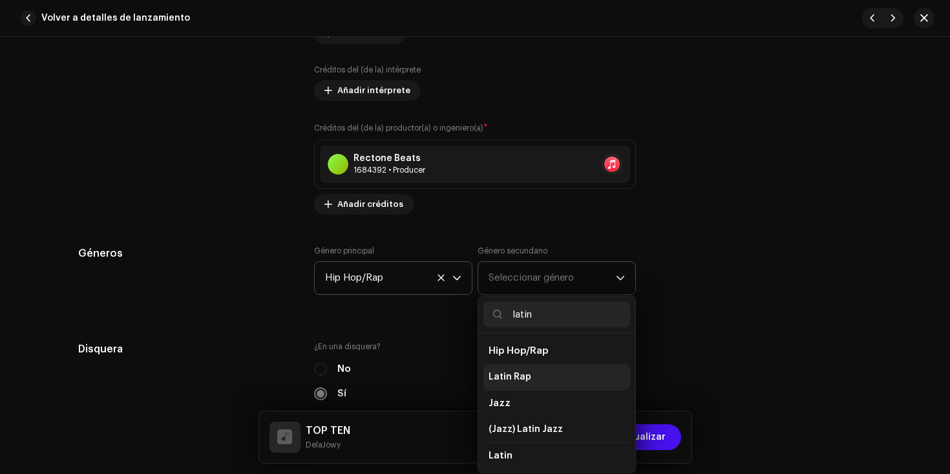
type input "latin"
click at [526, 380] on li "Latin Rap" at bounding box center [556, 377] width 147 height 26
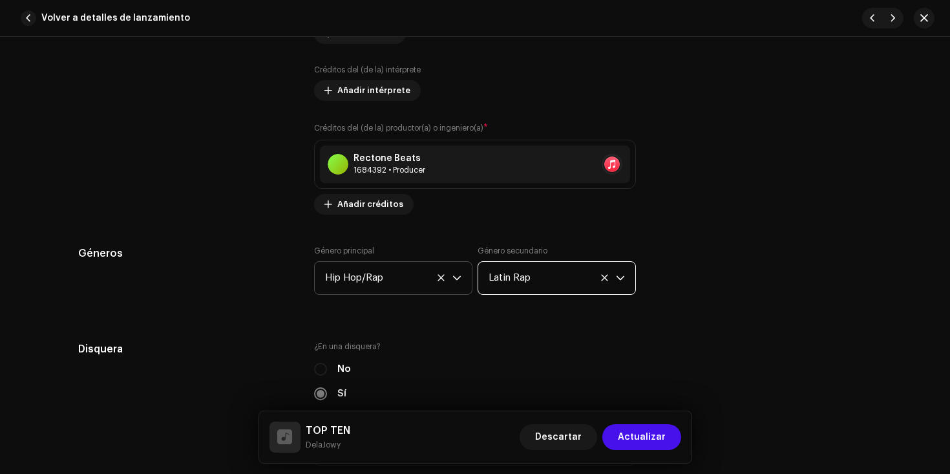
click at [718, 253] on div "Géneros Género principal Hip Hop/Rap Género secundario Latin Rap" at bounding box center [474, 278] width 793 height 65
click at [643, 433] on span "Actualizar" at bounding box center [642, 437] width 48 height 26
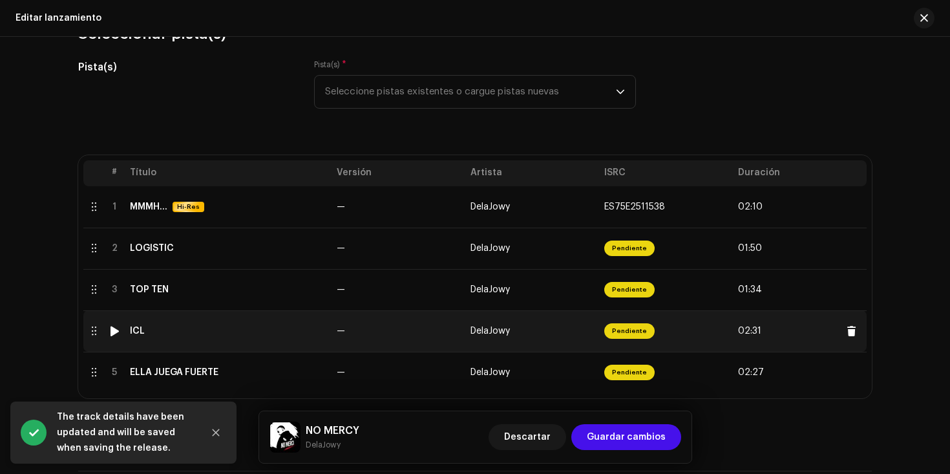
click at [400, 341] on td "—" at bounding box center [398, 330] width 134 height 41
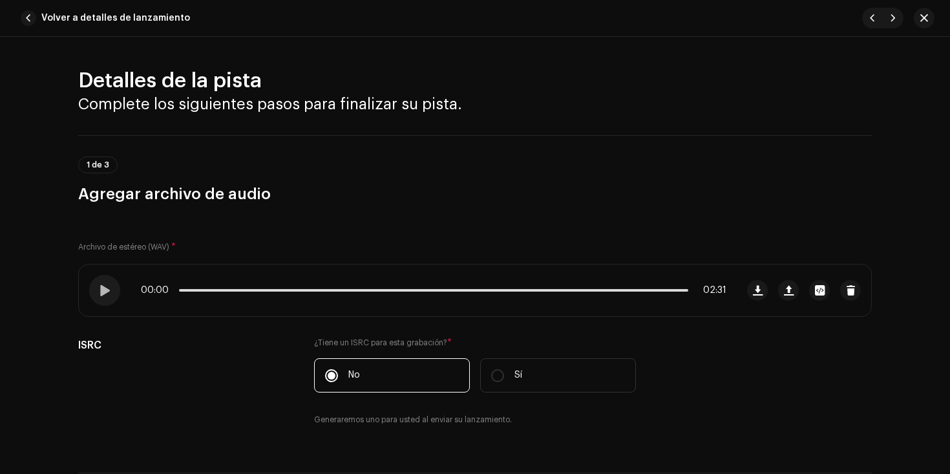
click at [545, 247] on div "Archivo de estéreo (WAV) * 00:00 02:31 ISRC ¿Tiene un ISRC para esta grabación?…" at bounding box center [474, 331] width 793 height 222
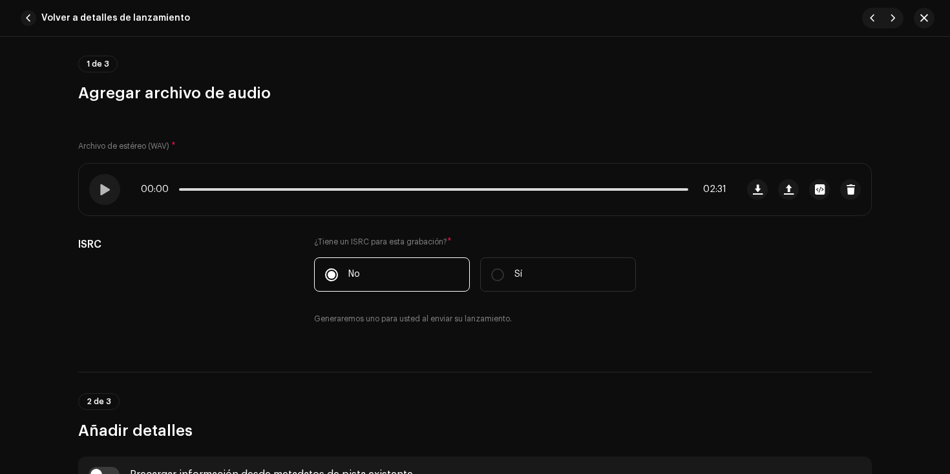
scroll to position [98, 0]
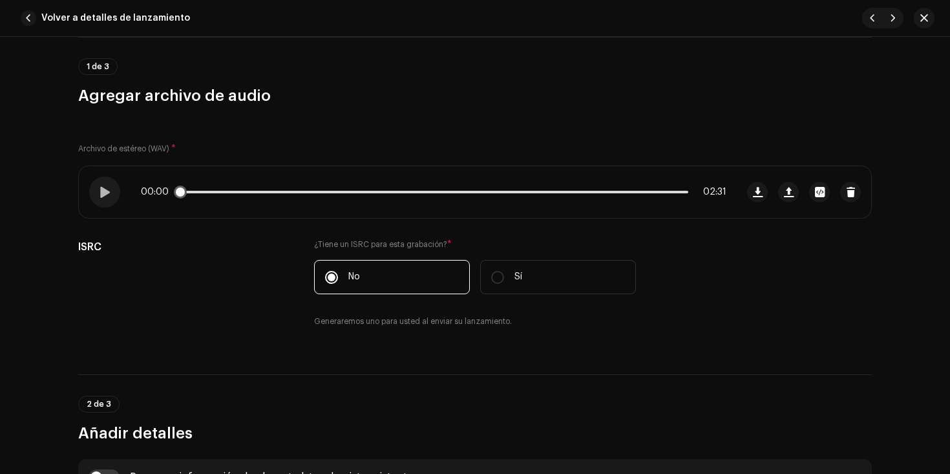
click at [214, 192] on p-slider at bounding box center [433, 192] width 509 height 3
click at [100, 193] on span at bounding box center [104, 192] width 11 height 10
click at [99, 193] on span at bounding box center [104, 192] width 11 height 10
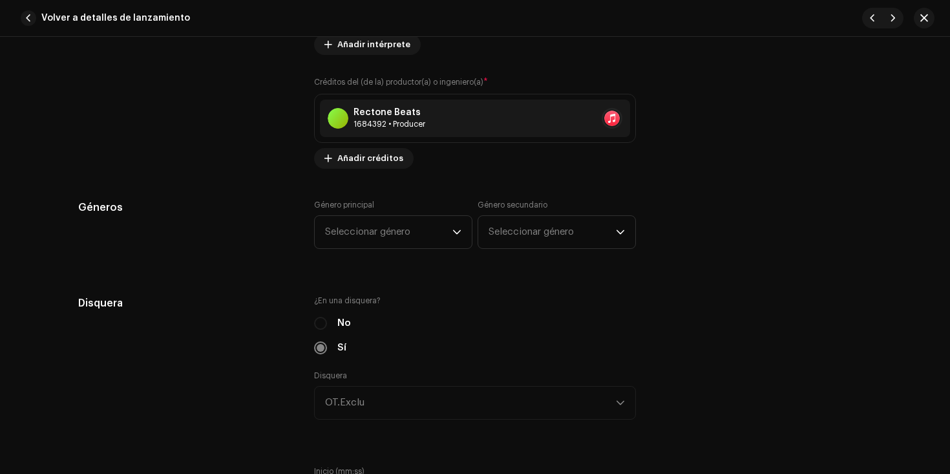
scroll to position [1009, 0]
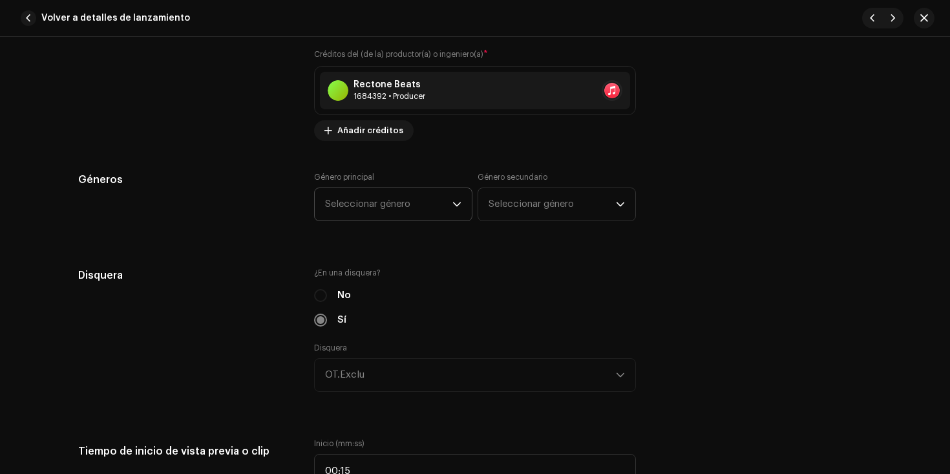
click at [425, 202] on span "Seleccionar género" at bounding box center [388, 204] width 127 height 32
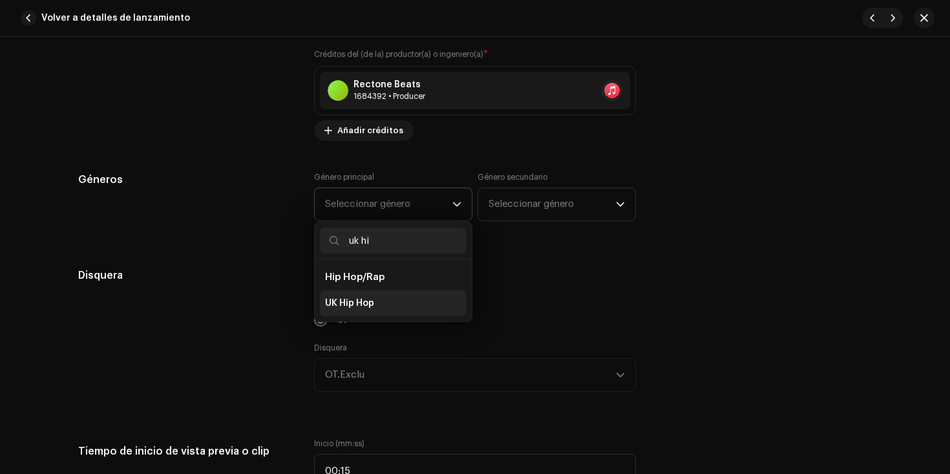
type input "uk hi"
click at [359, 304] on span "UK Hip Hop" at bounding box center [349, 303] width 49 height 13
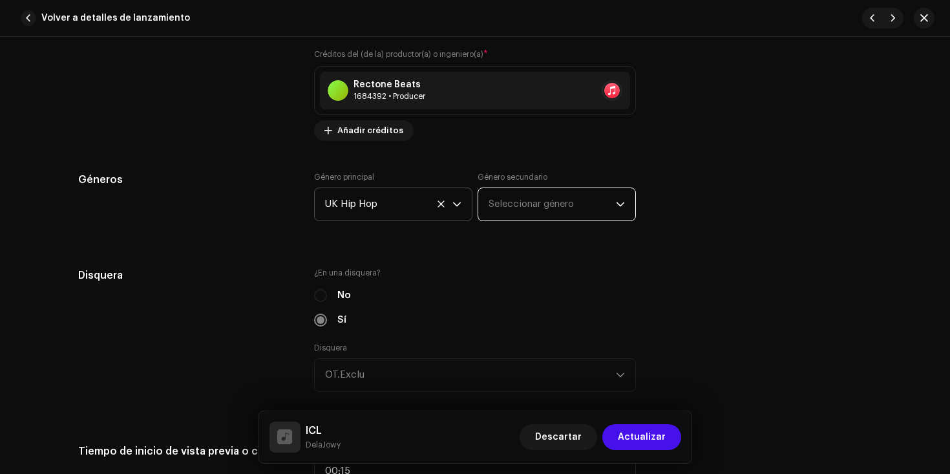
click at [509, 208] on span "Seleccionar género" at bounding box center [551, 204] width 127 height 32
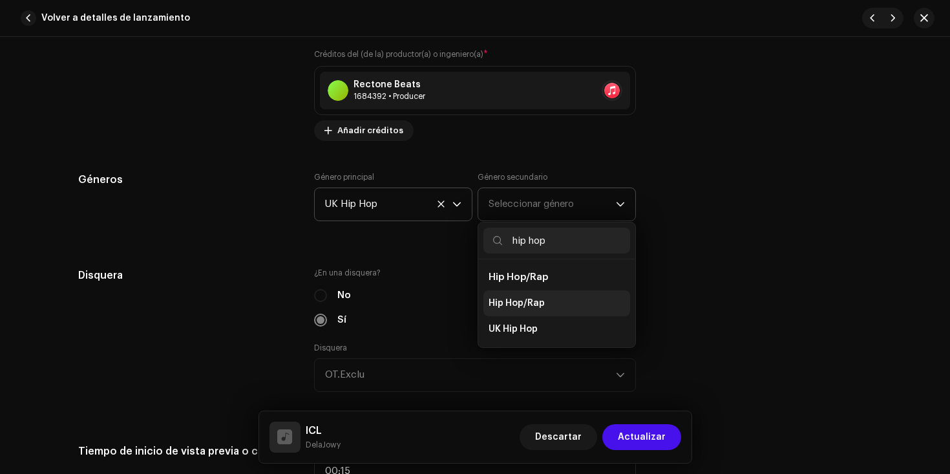
type input "hip hop"
click at [532, 300] on span "Hip Hop/Rap" at bounding box center [516, 303] width 56 height 13
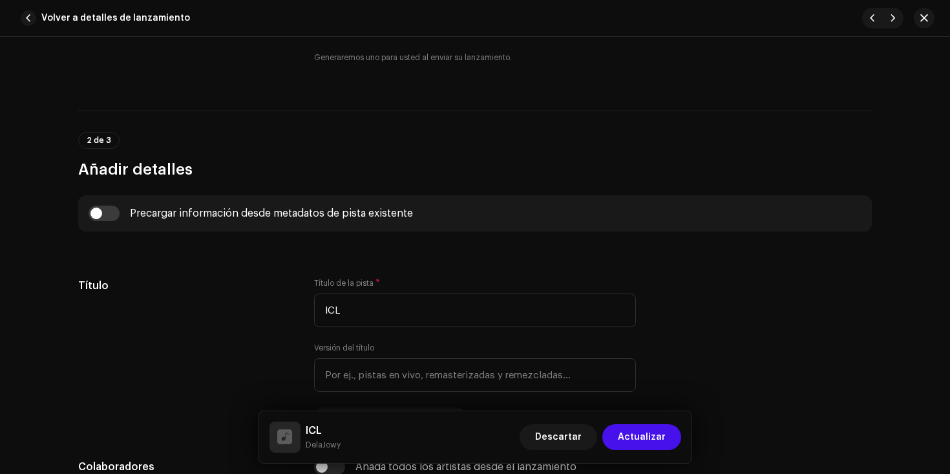
scroll to position [0, 0]
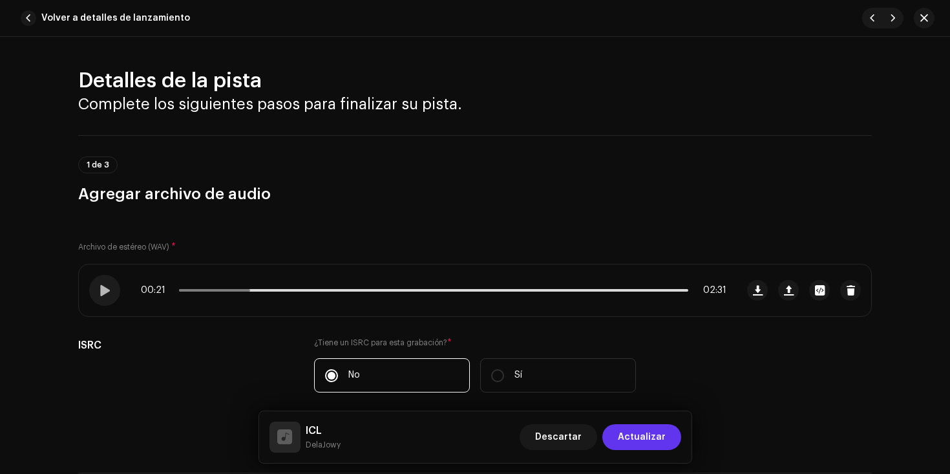
click at [648, 439] on span "Actualizar" at bounding box center [642, 437] width 48 height 26
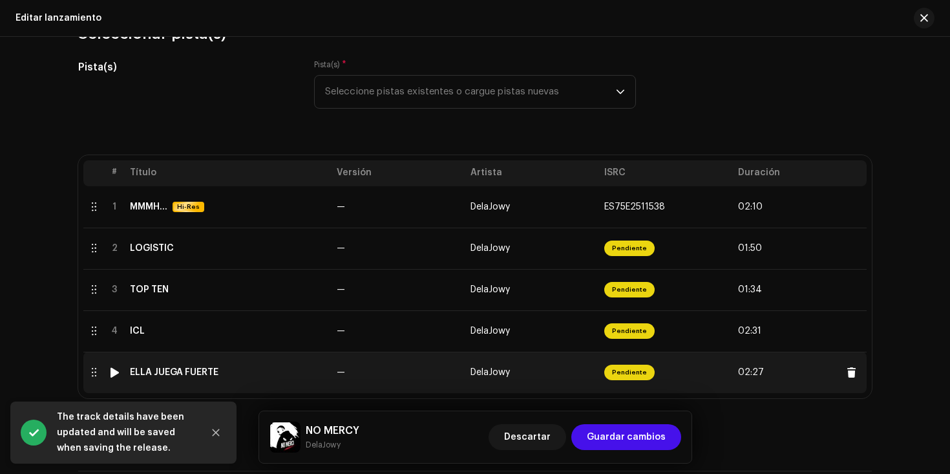
click at [383, 380] on td "—" at bounding box center [398, 371] width 134 height 41
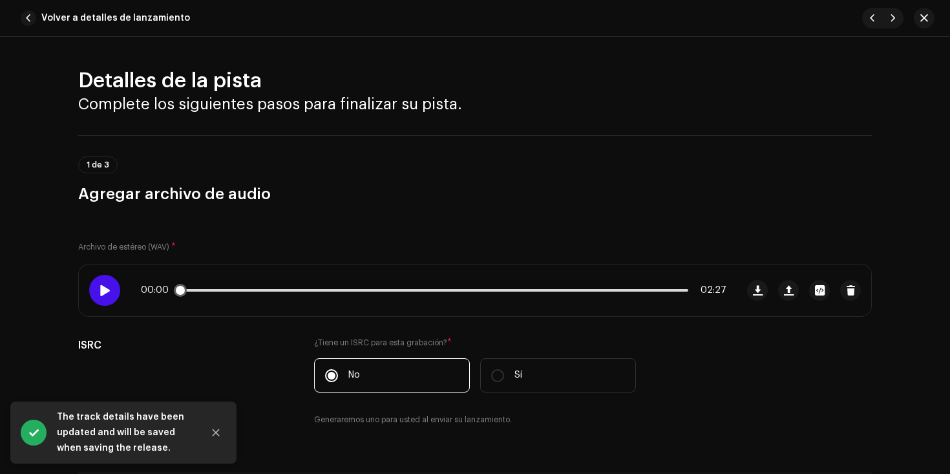
click at [99, 288] on span at bounding box center [104, 290] width 11 height 10
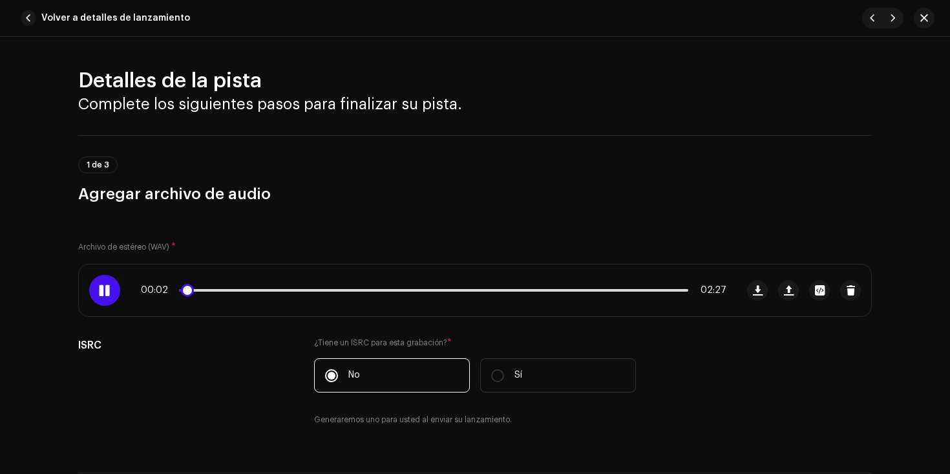
click at [210, 291] on div "00:02 02:27" at bounding box center [433, 290] width 585 height 10
click at [210, 290] on p-slider at bounding box center [433, 290] width 509 height 3
click at [99, 290] on span at bounding box center [104, 290] width 11 height 10
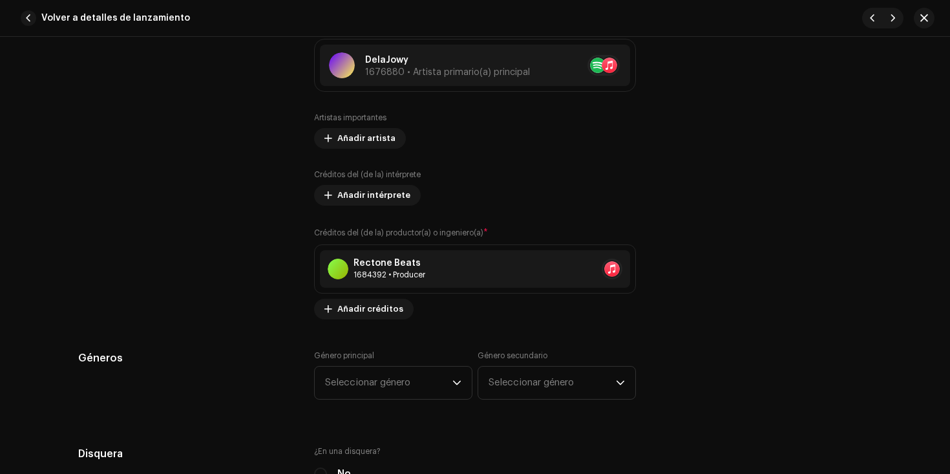
scroll to position [858, 0]
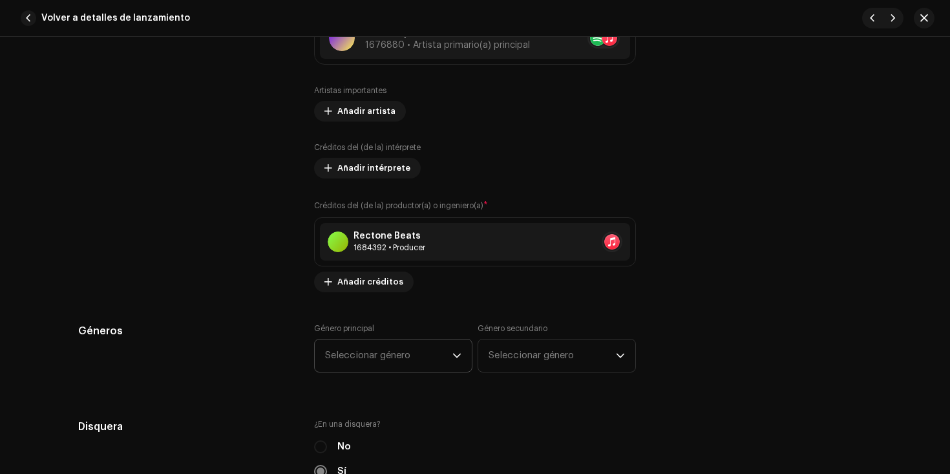
click at [428, 354] on span "Seleccionar género" at bounding box center [388, 355] width 127 height 32
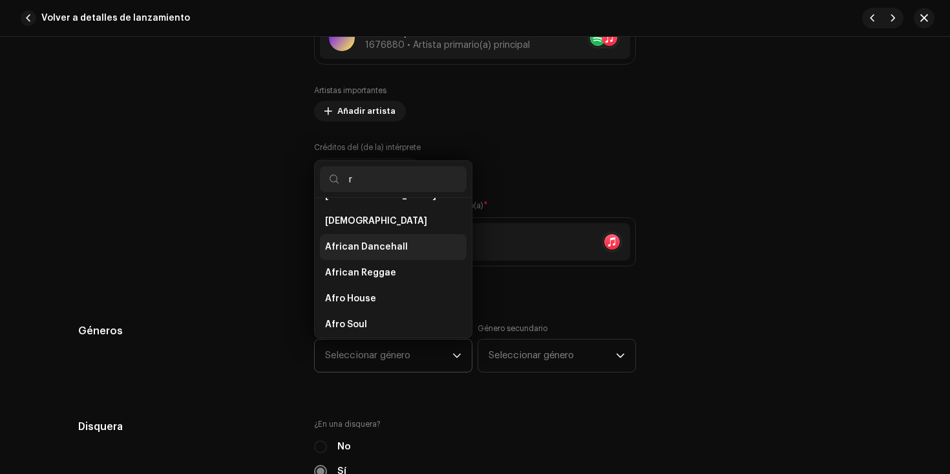
scroll to position [0, 0]
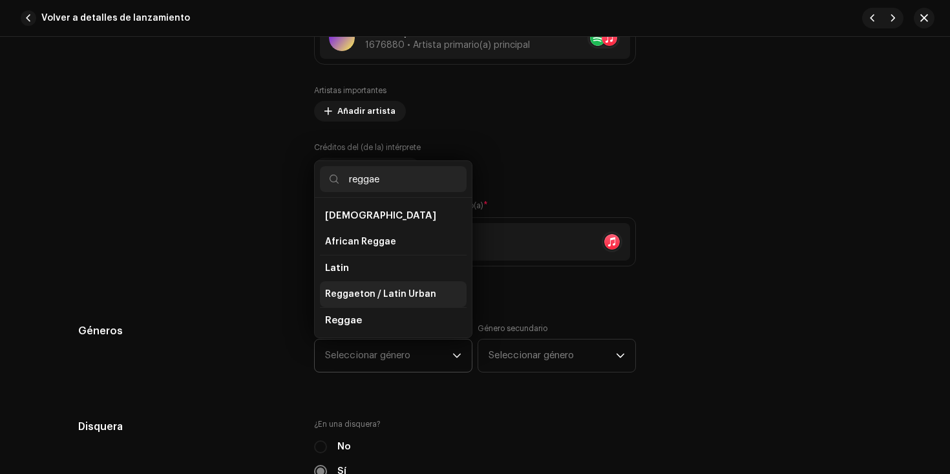
type input "reggae"
click at [371, 297] on span "Reggaeton / Latin Urban" at bounding box center [380, 294] width 111 height 13
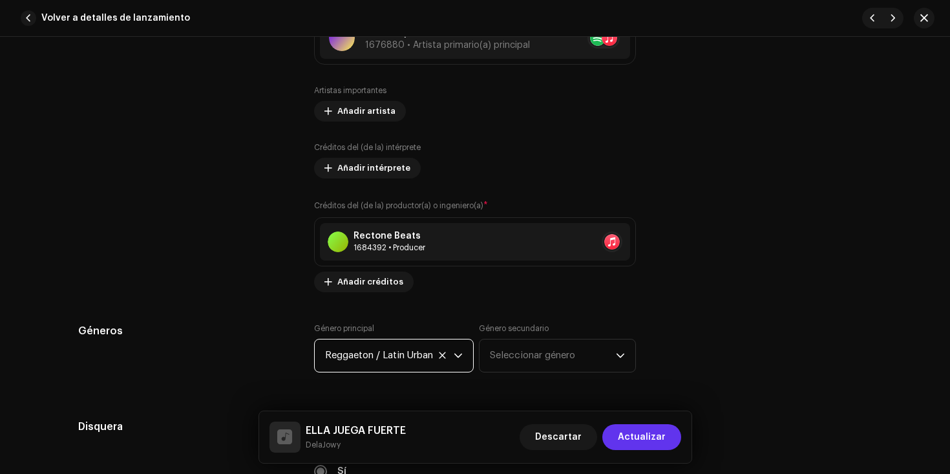
click at [633, 437] on span "Actualizar" at bounding box center [642, 437] width 48 height 26
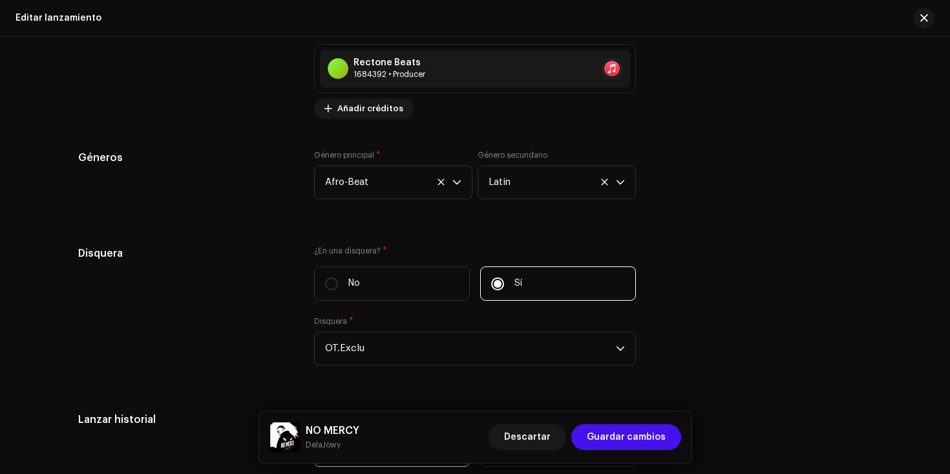
scroll to position [2018, 0]
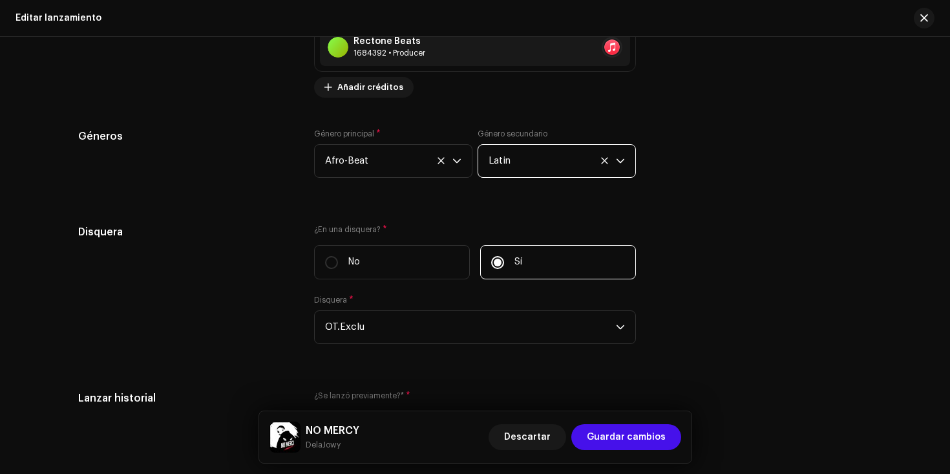
click at [555, 166] on span "Latin" at bounding box center [551, 161] width 127 height 32
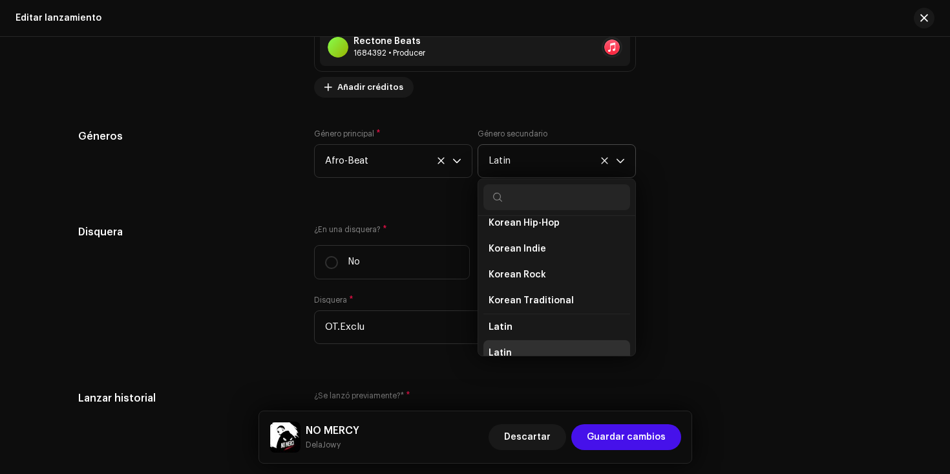
scroll to position [7208, 0]
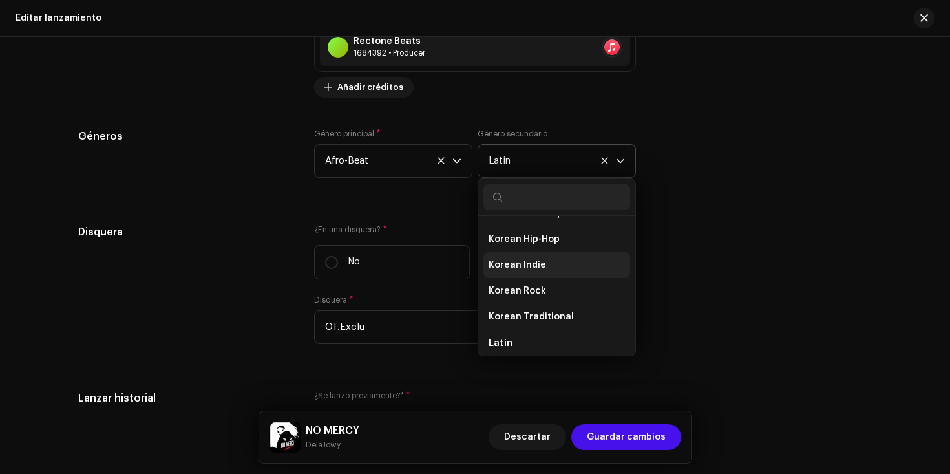
type input "u"
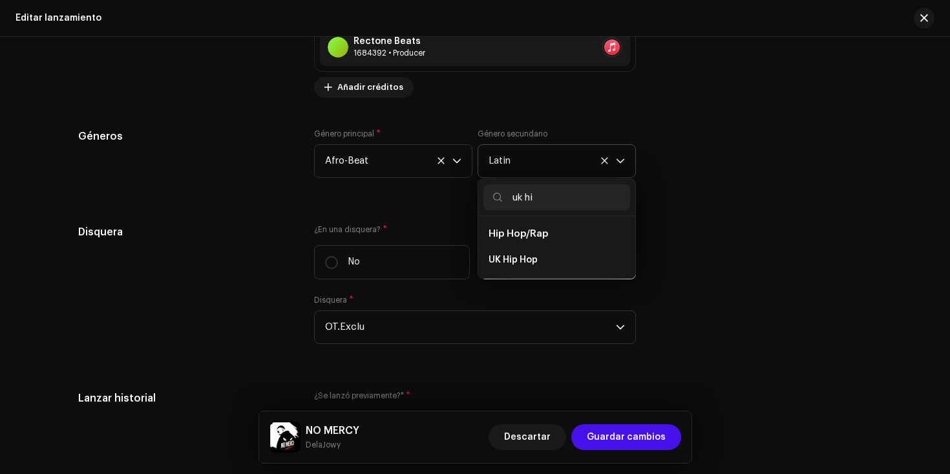
scroll to position [0, 0]
type input "uk hi"
click at [525, 260] on span "UK Hip Hop" at bounding box center [512, 259] width 49 height 13
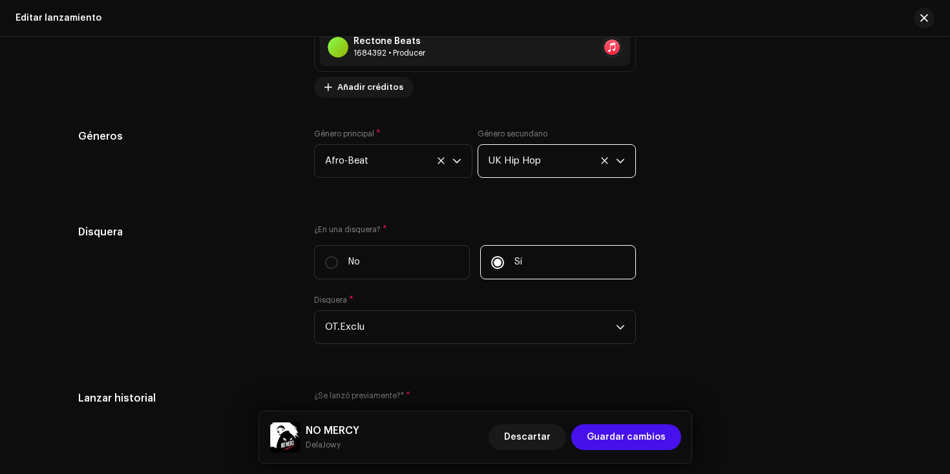
click at [719, 173] on div "Géneros Género principal * Afro-Beat Género secundario UK Hip Hop" at bounding box center [474, 161] width 793 height 65
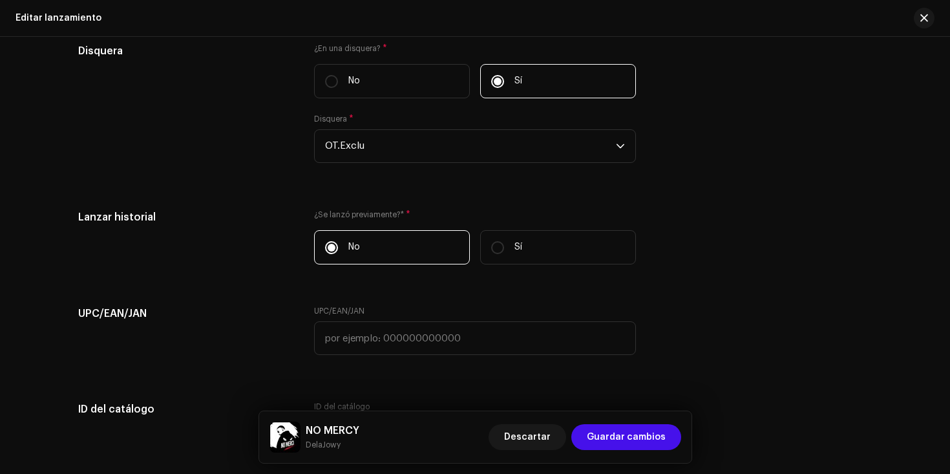
scroll to position [2197, 0]
click at [726, 158] on div "Disquera ¿En una disquera? * No Sí Disquera * OT.Exclu" at bounding box center [474, 112] width 793 height 135
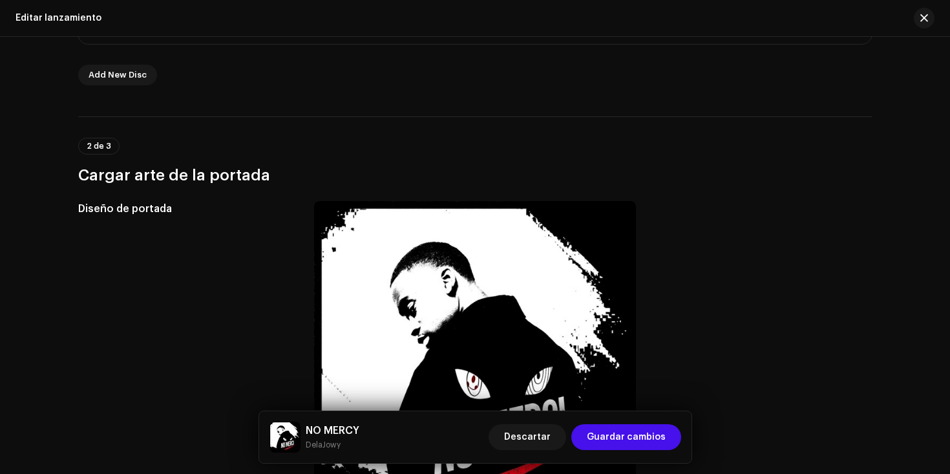
scroll to position [512, 0]
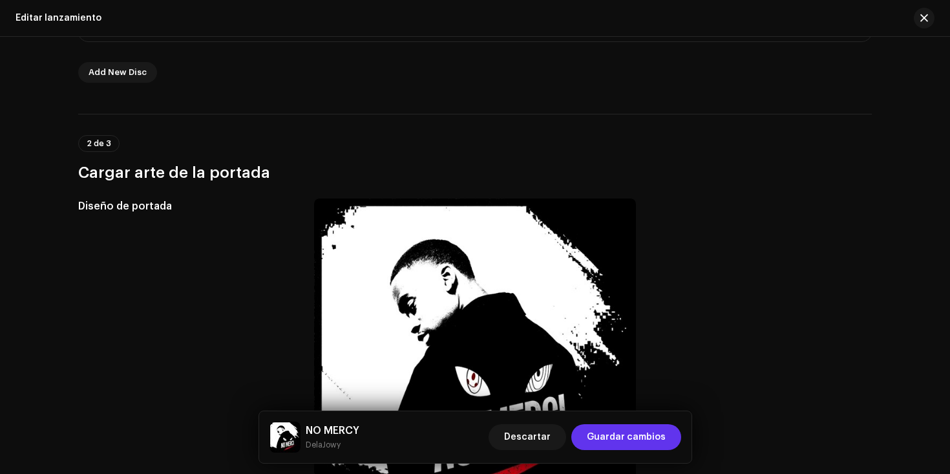
click at [602, 444] on span "Guardar cambios" at bounding box center [626, 437] width 79 height 26
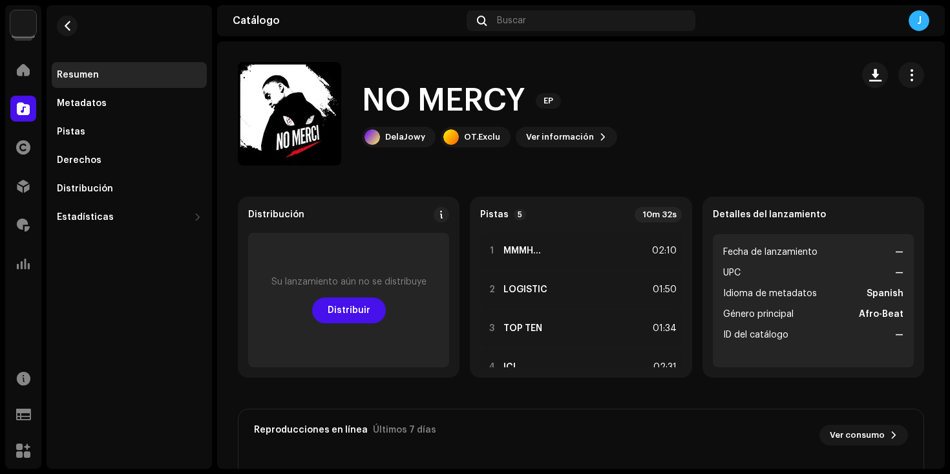
click at [492, 173] on catalog-releases-details-overview "NO MERCY EP NO MERCY EP DelaJowy OT.Exclu Ver información Distribución Su lanza…" at bounding box center [581, 364] width 728 height 646
click at [905, 77] on span "button" at bounding box center [911, 75] width 12 height 10
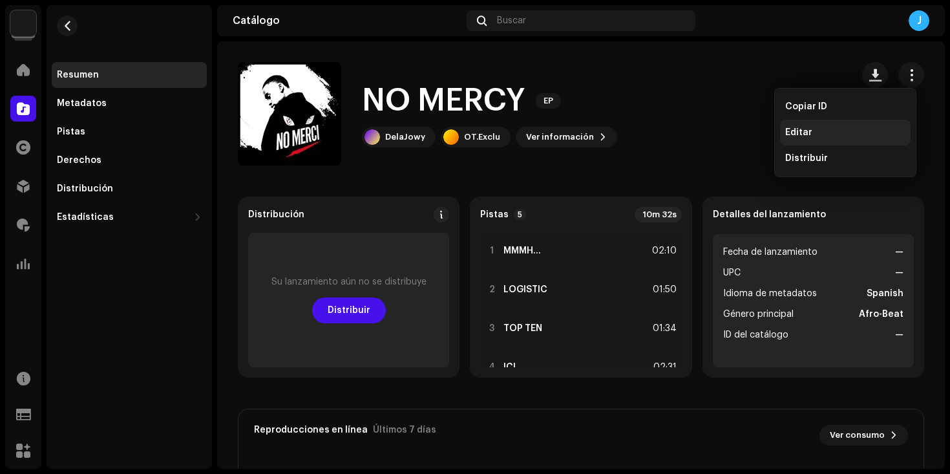
click at [820, 130] on div "Editar" at bounding box center [845, 132] width 120 height 10
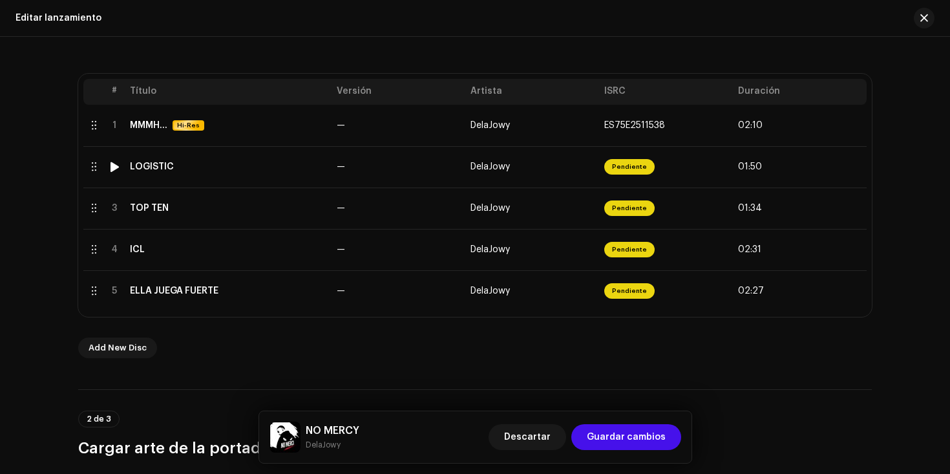
scroll to position [236, 0]
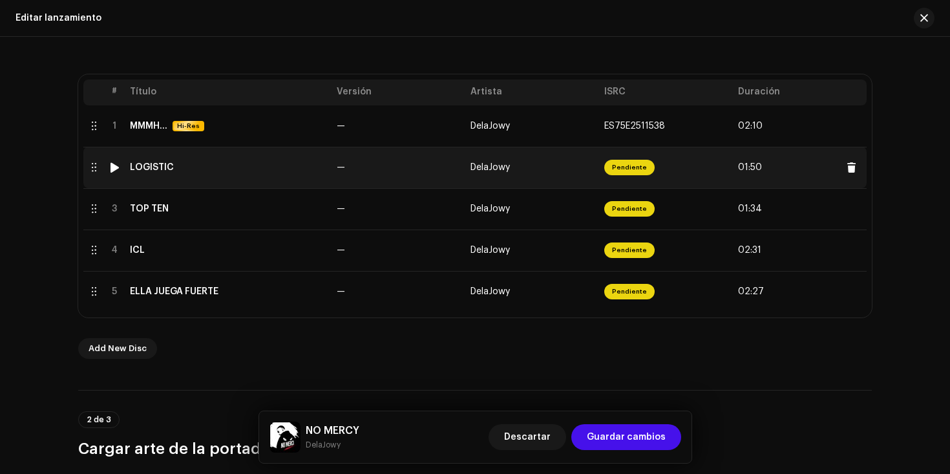
click at [472, 169] on span "DelaJowy" at bounding box center [489, 167] width 39 height 9
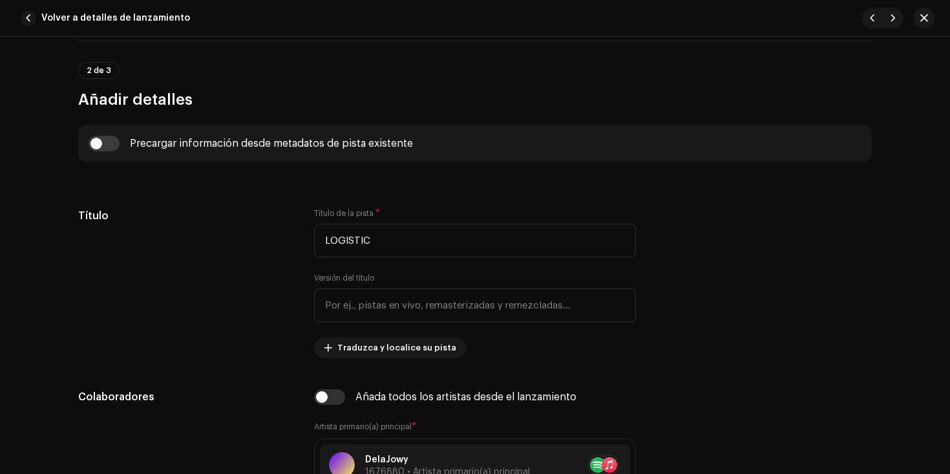
scroll to position [0, 0]
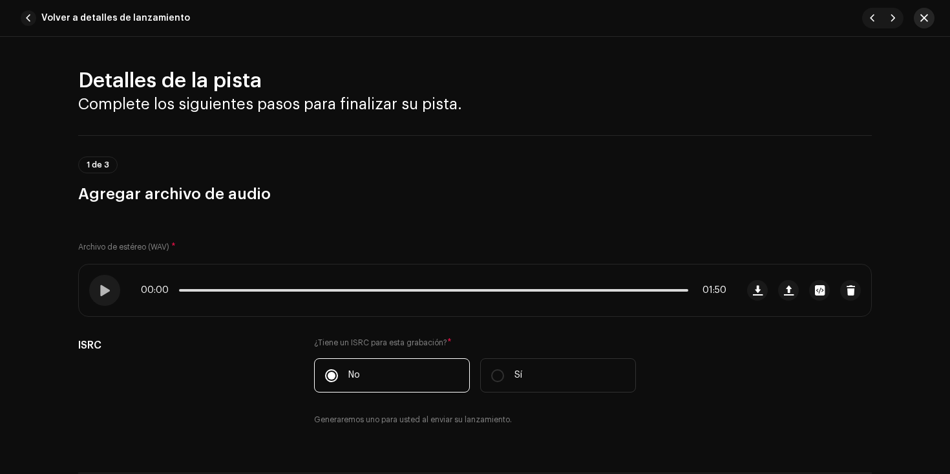
click at [923, 16] on span "button" at bounding box center [924, 18] width 8 height 10
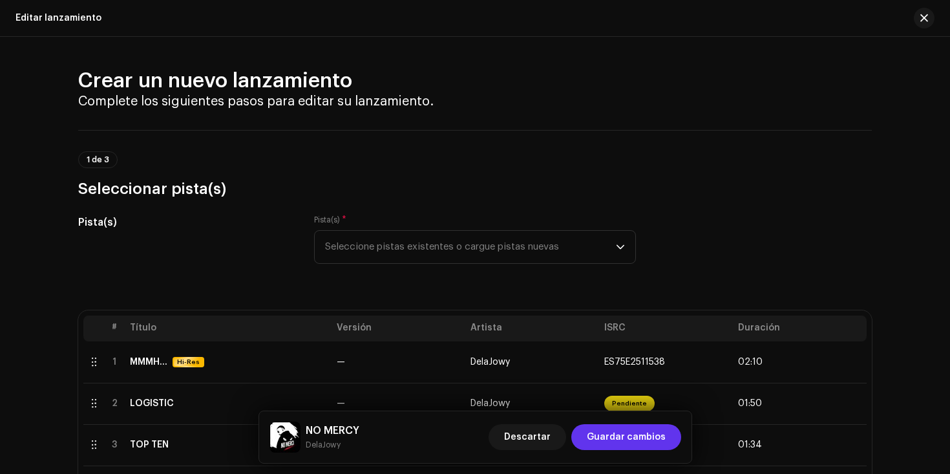
click at [635, 443] on span "Guardar cambios" at bounding box center [626, 437] width 79 height 26
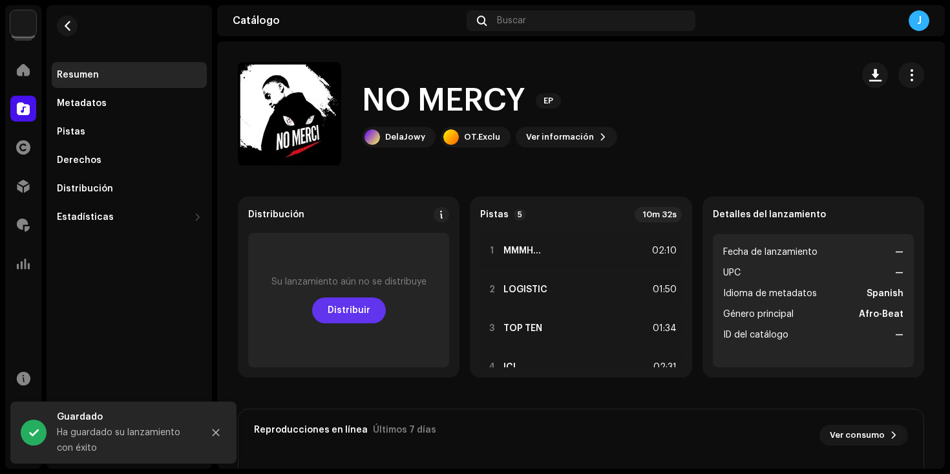
click at [346, 313] on span "Distribuir" at bounding box center [349, 310] width 43 height 26
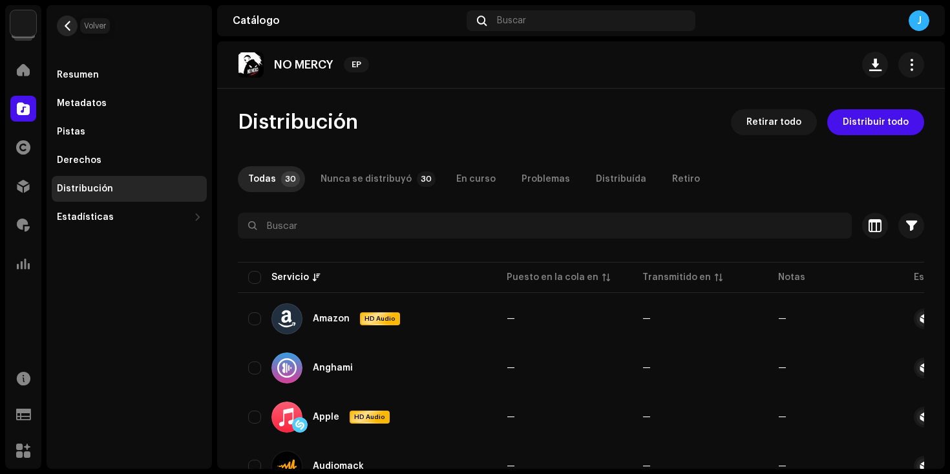
click at [68, 25] on span "button" at bounding box center [68, 26] width 10 height 10
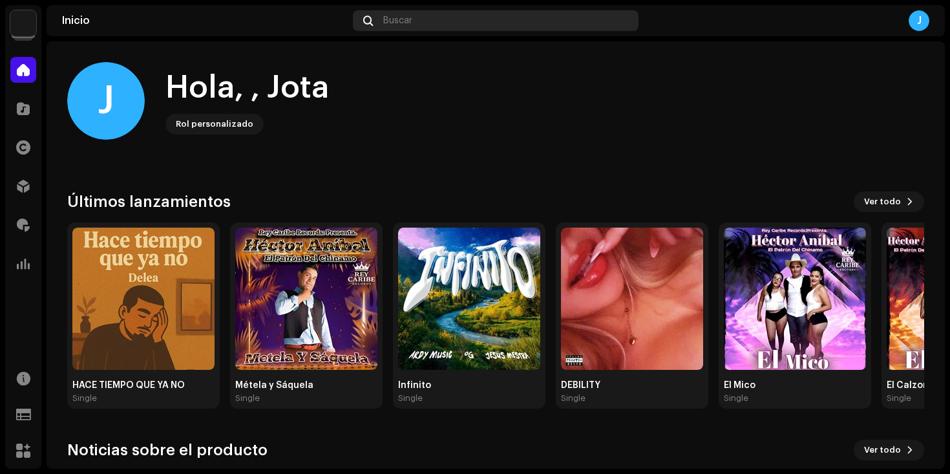
click at [405, 25] on span "Buscar" at bounding box center [397, 21] width 29 height 10
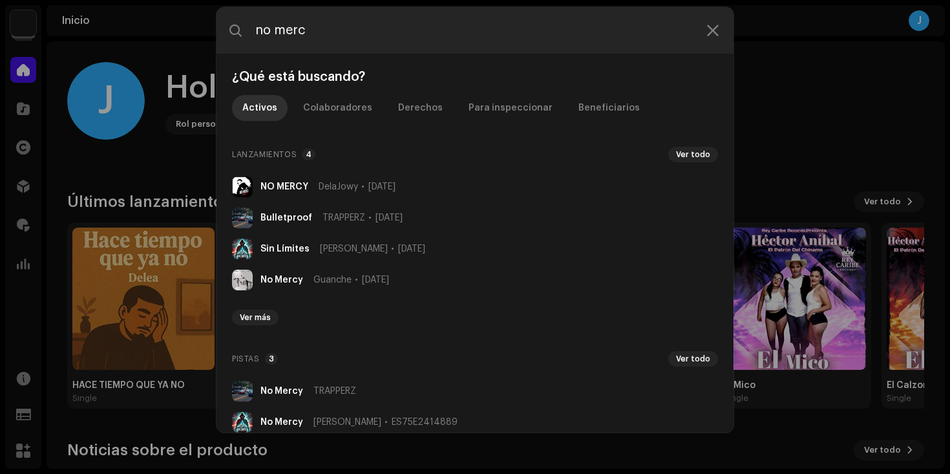
type input "no merc"
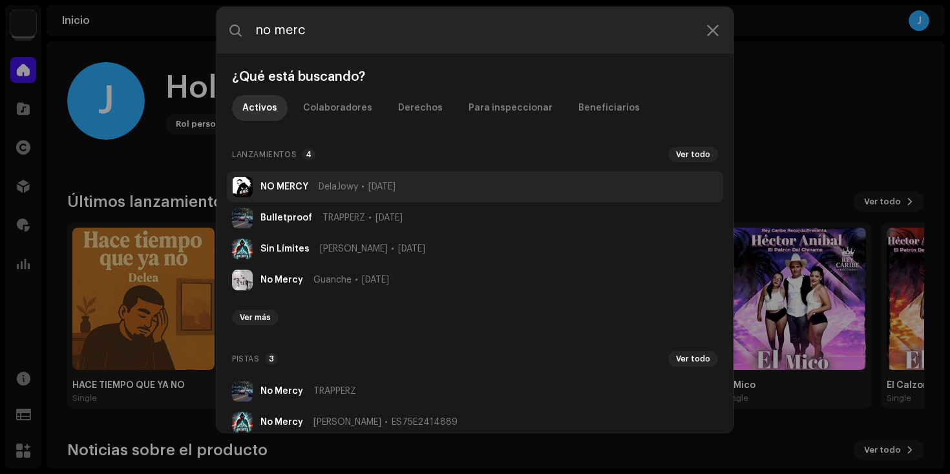
click at [326, 185] on span "DelaJowy" at bounding box center [338, 187] width 39 height 10
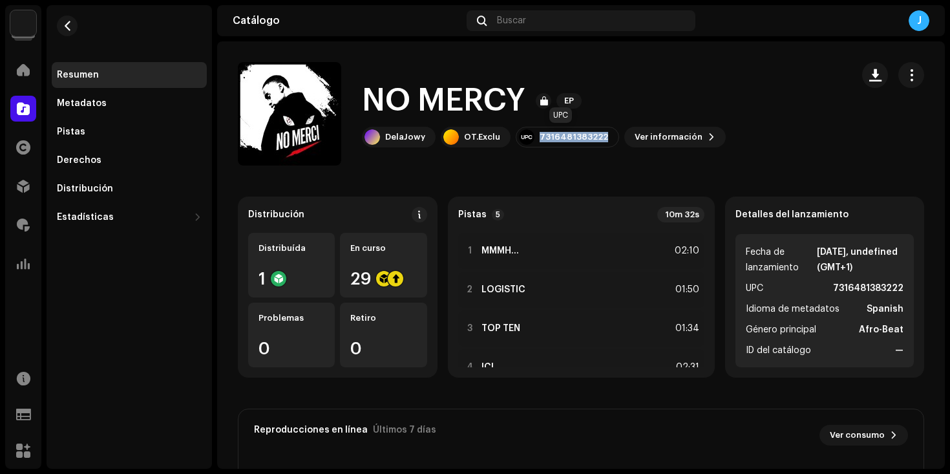
drag, startPoint x: 536, startPoint y: 134, endPoint x: 602, endPoint y: 133, distance: 65.3
click at [602, 133] on div "7316481383222" at bounding box center [567, 137] width 103 height 21
copy div "7316481383222"
click at [542, 12] on div "Buscar" at bounding box center [581, 20] width 229 height 21
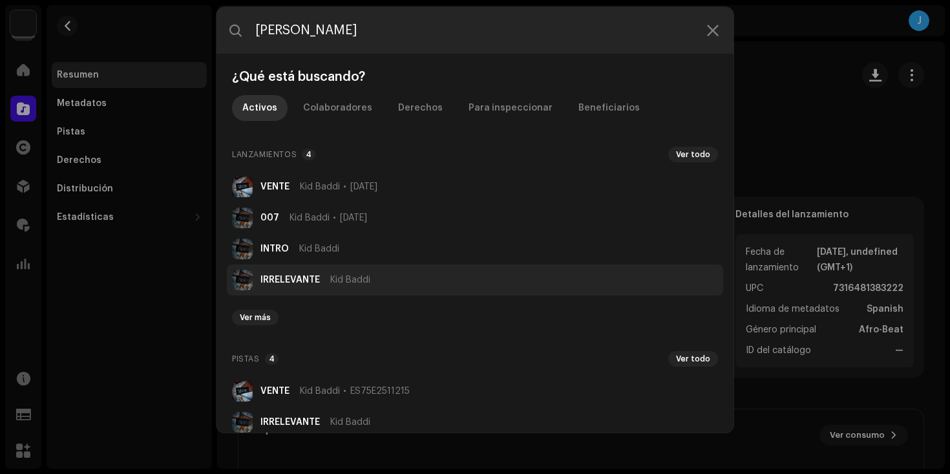
type input "[PERSON_NAME]"
click at [393, 273] on li "IRRELEVANTE [PERSON_NAME]" at bounding box center [475, 279] width 496 height 31
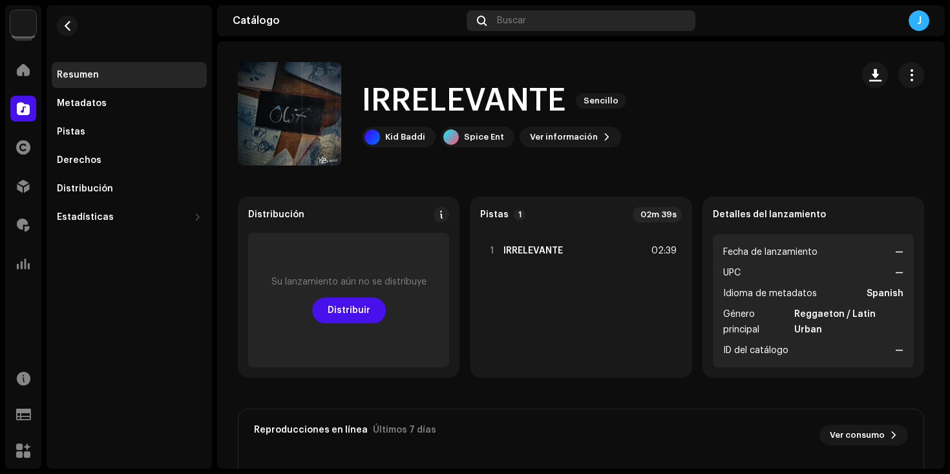
click at [532, 19] on div "Buscar" at bounding box center [581, 20] width 229 height 21
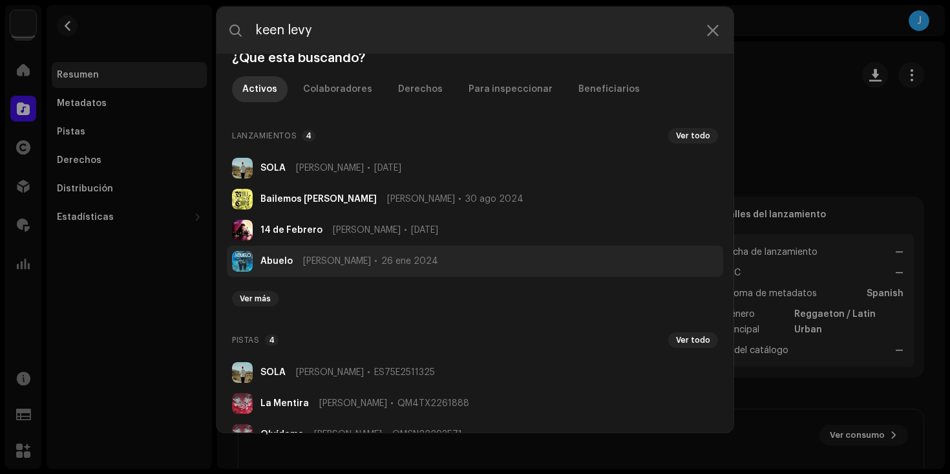
scroll to position [12, 0]
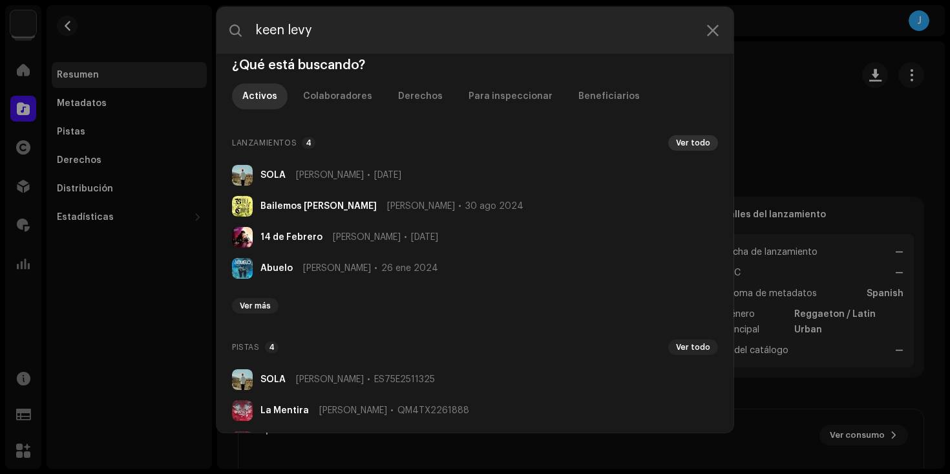
type input "keen levy"
click at [686, 143] on span "Ver todo" at bounding box center [693, 143] width 34 height 10
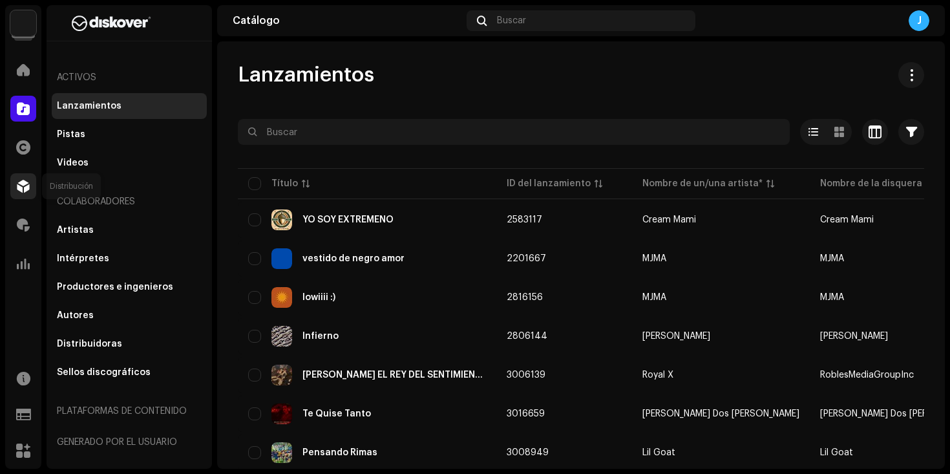
click at [24, 191] on span at bounding box center [23, 186] width 13 height 10
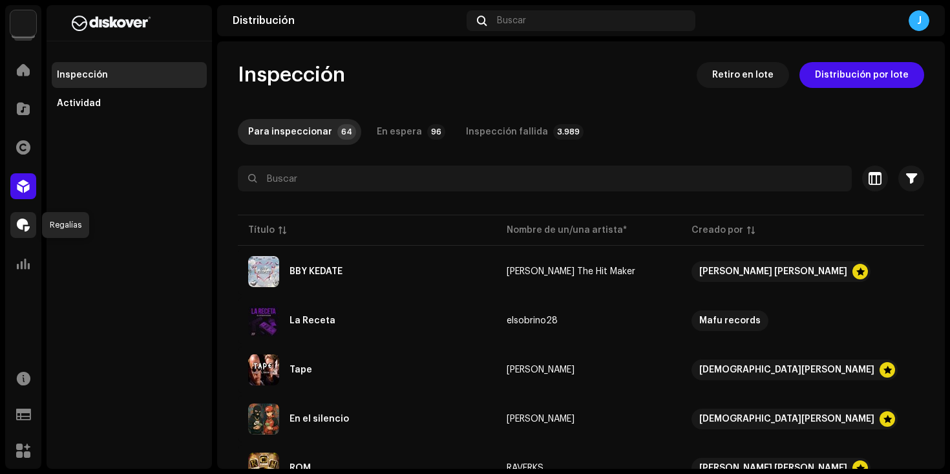
click at [30, 224] on div at bounding box center [23, 225] width 26 height 26
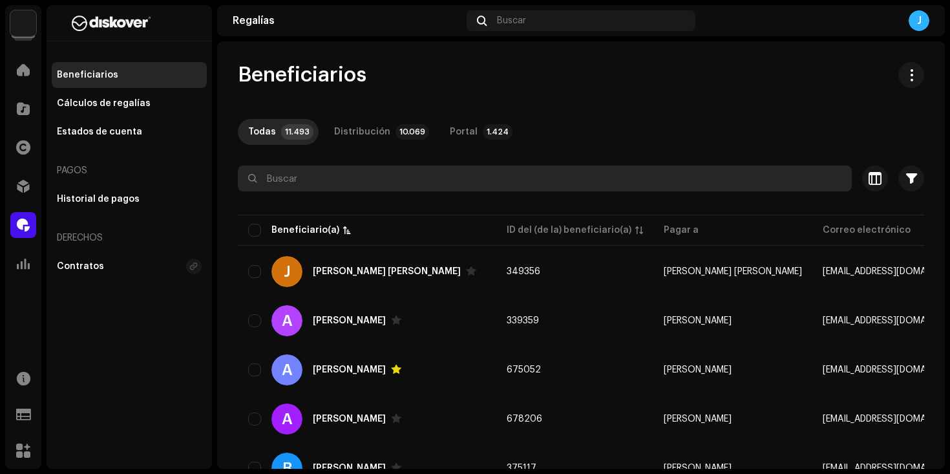
click at [338, 176] on input "text" at bounding box center [545, 178] width 614 height 26
type input "quesada"
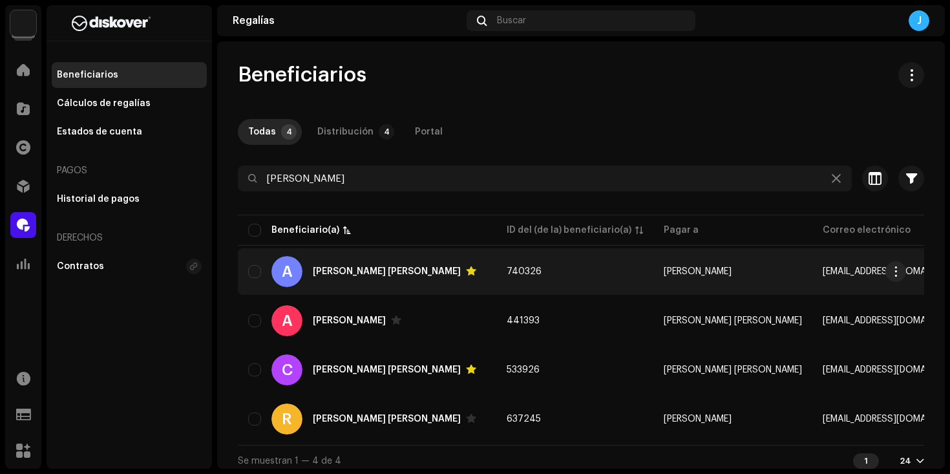
click at [413, 275] on div "Antonio Jesús Espinosa Quesada" at bounding box center [387, 271] width 148 height 9
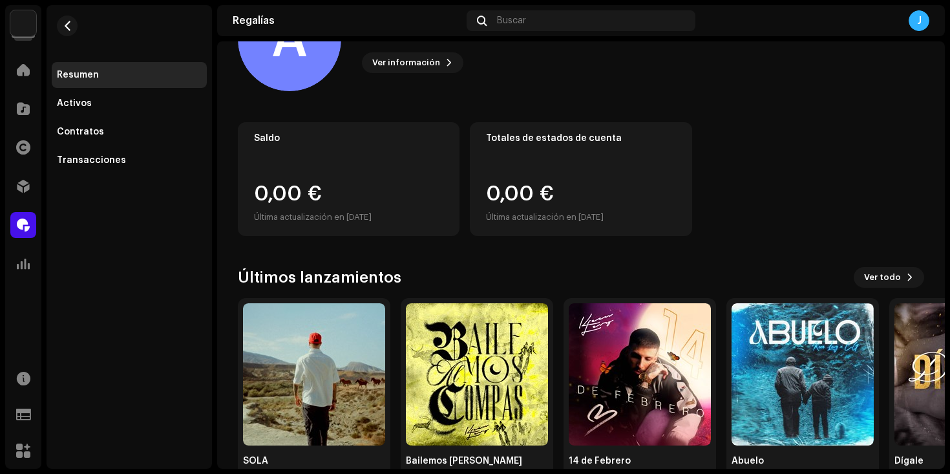
scroll to position [110, 0]
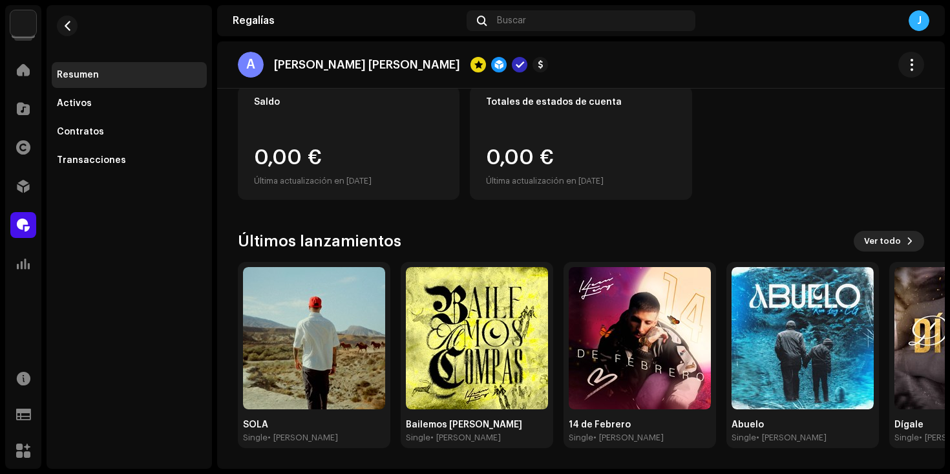
click at [887, 240] on span "Ver todo" at bounding box center [882, 241] width 37 height 26
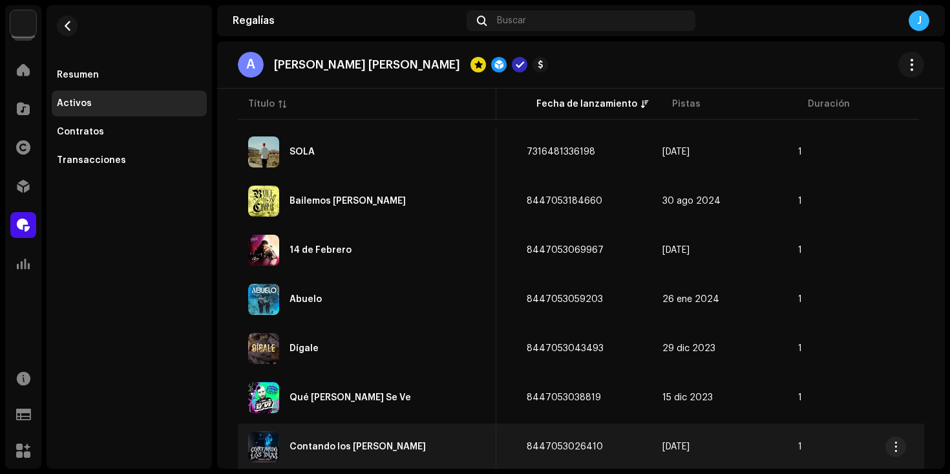
scroll to position [193, 0]
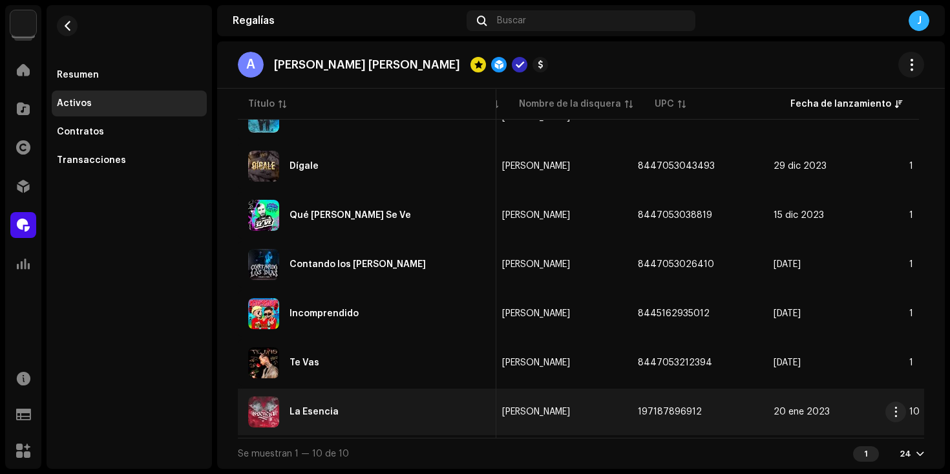
click at [662, 414] on td "197187896912" at bounding box center [695, 411] width 136 height 47
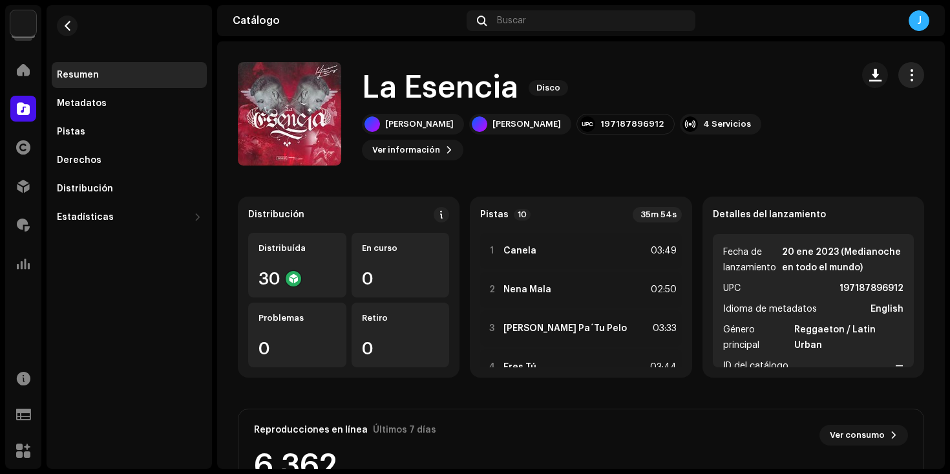
click at [905, 78] on span "button" at bounding box center [911, 75] width 12 height 10
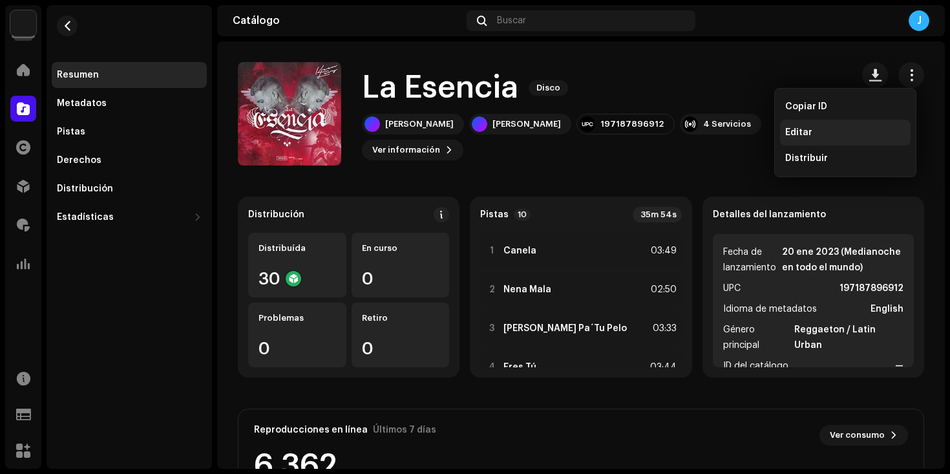
click at [810, 132] on span "Editar" at bounding box center [798, 132] width 27 height 10
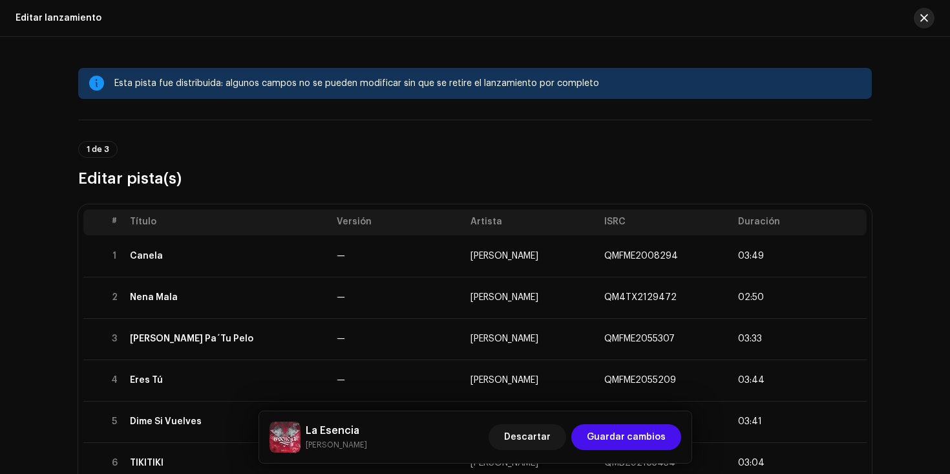
click at [922, 17] on span "button" at bounding box center [924, 18] width 8 height 10
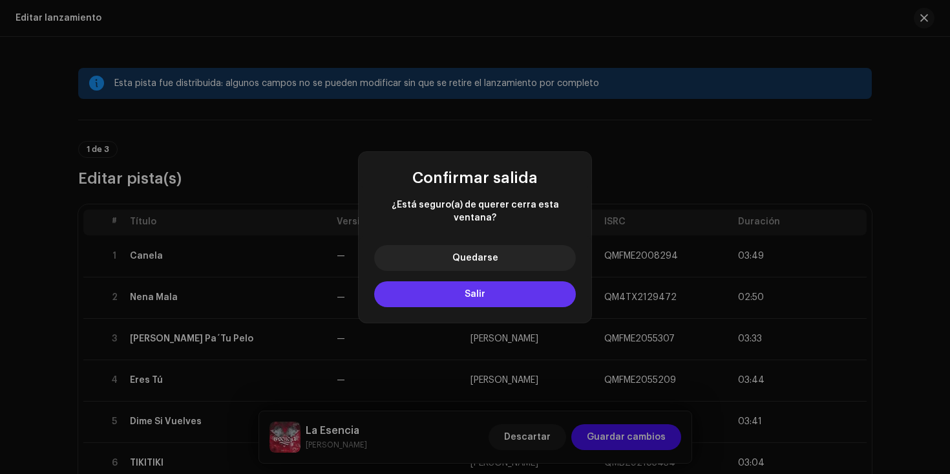
click at [498, 288] on button "Salir" at bounding box center [475, 294] width 202 height 26
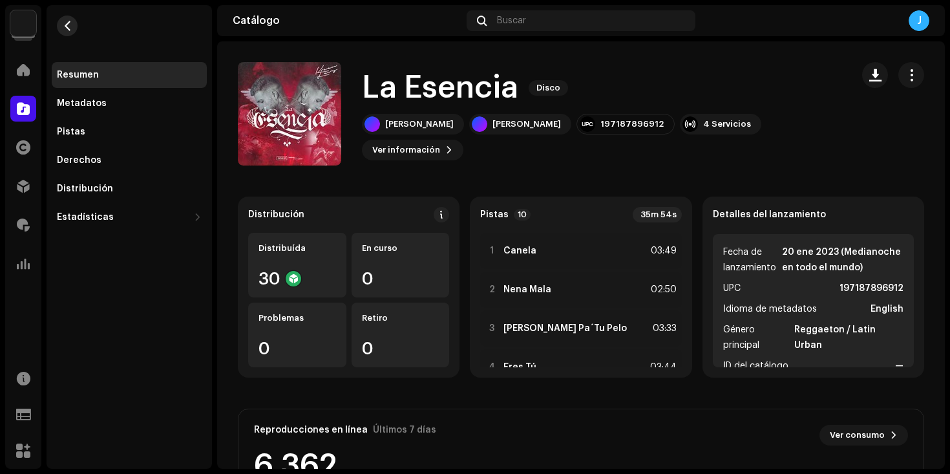
click at [61, 25] on button "button" at bounding box center [67, 26] width 21 height 21
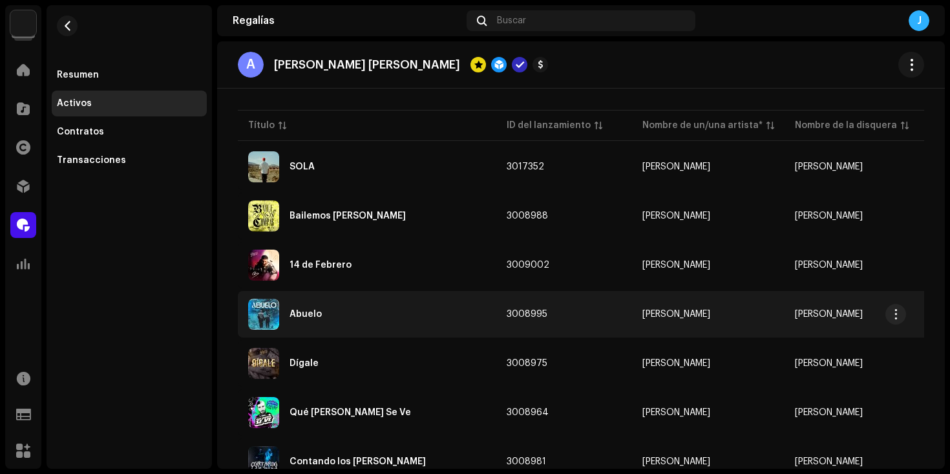
scroll to position [148, 0]
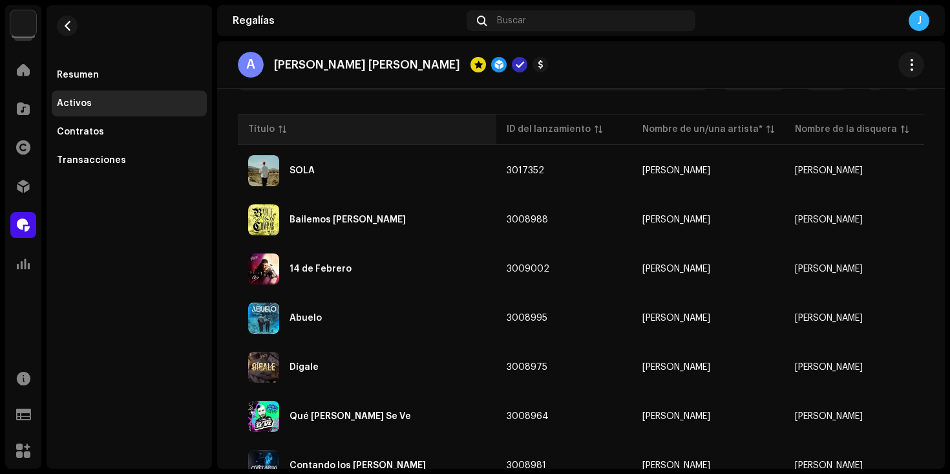
click at [383, 134] on div "Título" at bounding box center [367, 129] width 238 height 13
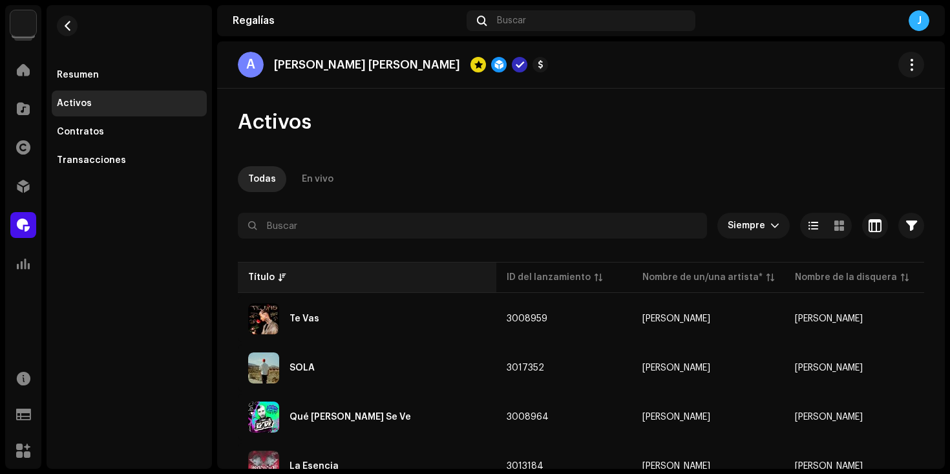
click at [438, 277] on div "Título" at bounding box center [367, 277] width 238 height 13
